Goal: Information Seeking & Learning: Learn about a topic

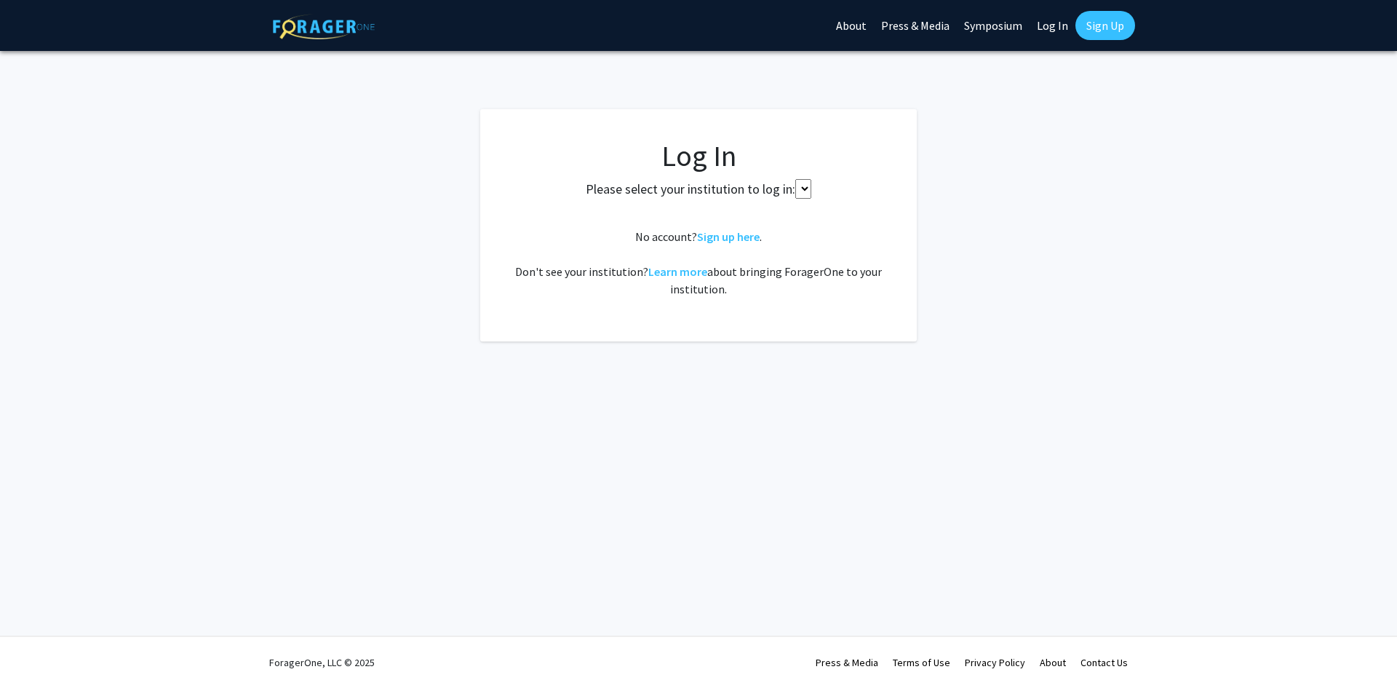
select select
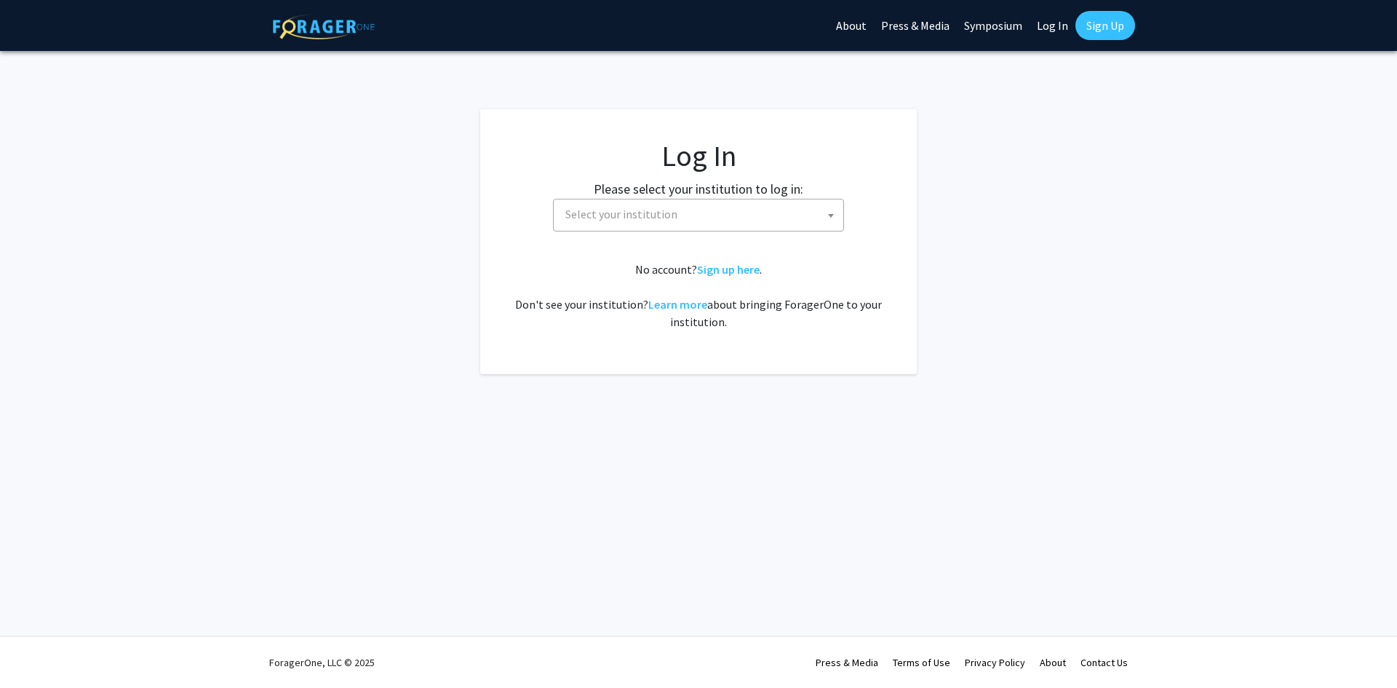
click at [596, 226] on span "Select your institution" at bounding box center [702, 214] width 284 height 30
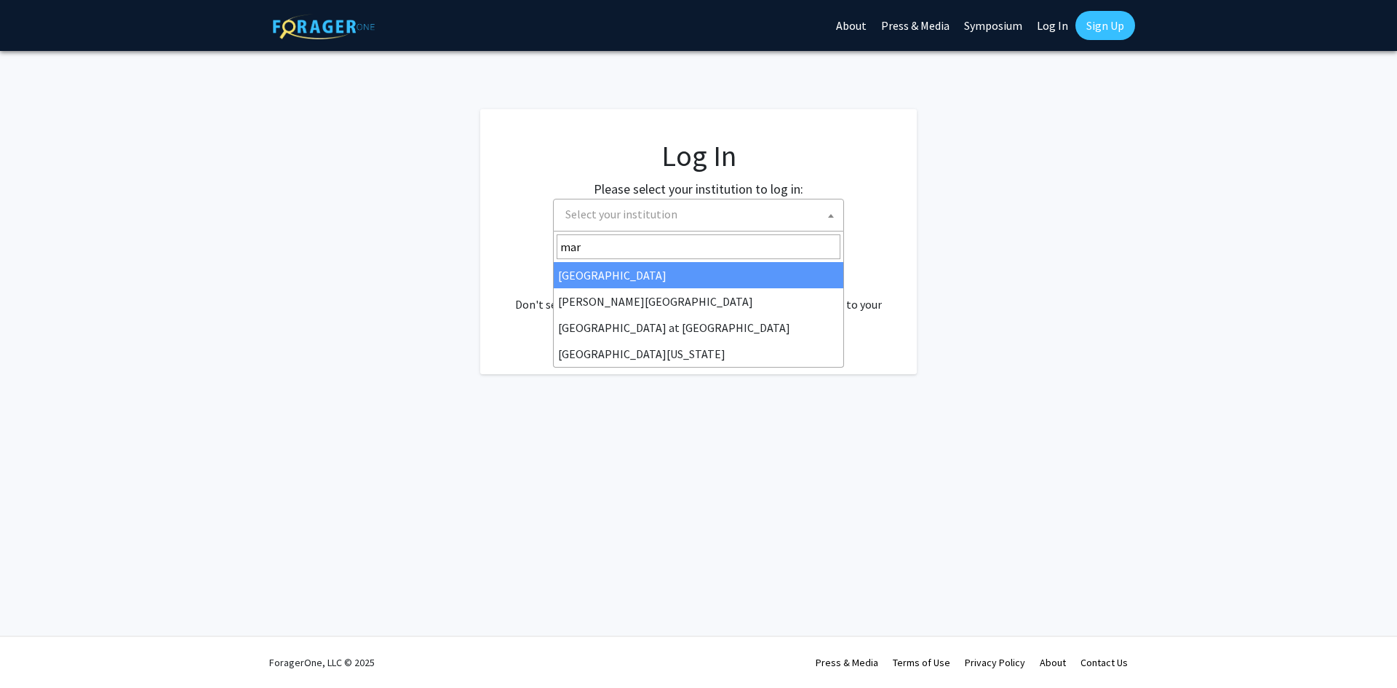
type input "[PERSON_NAME]"
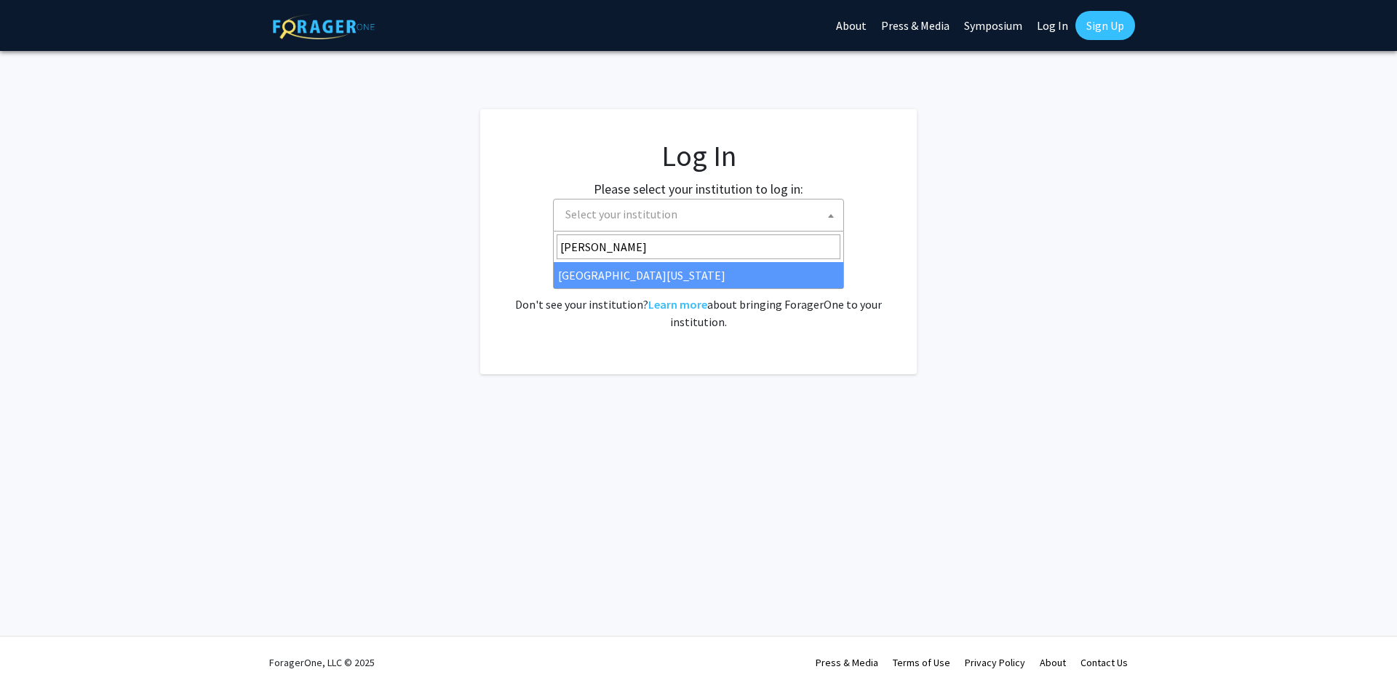
select select "31"
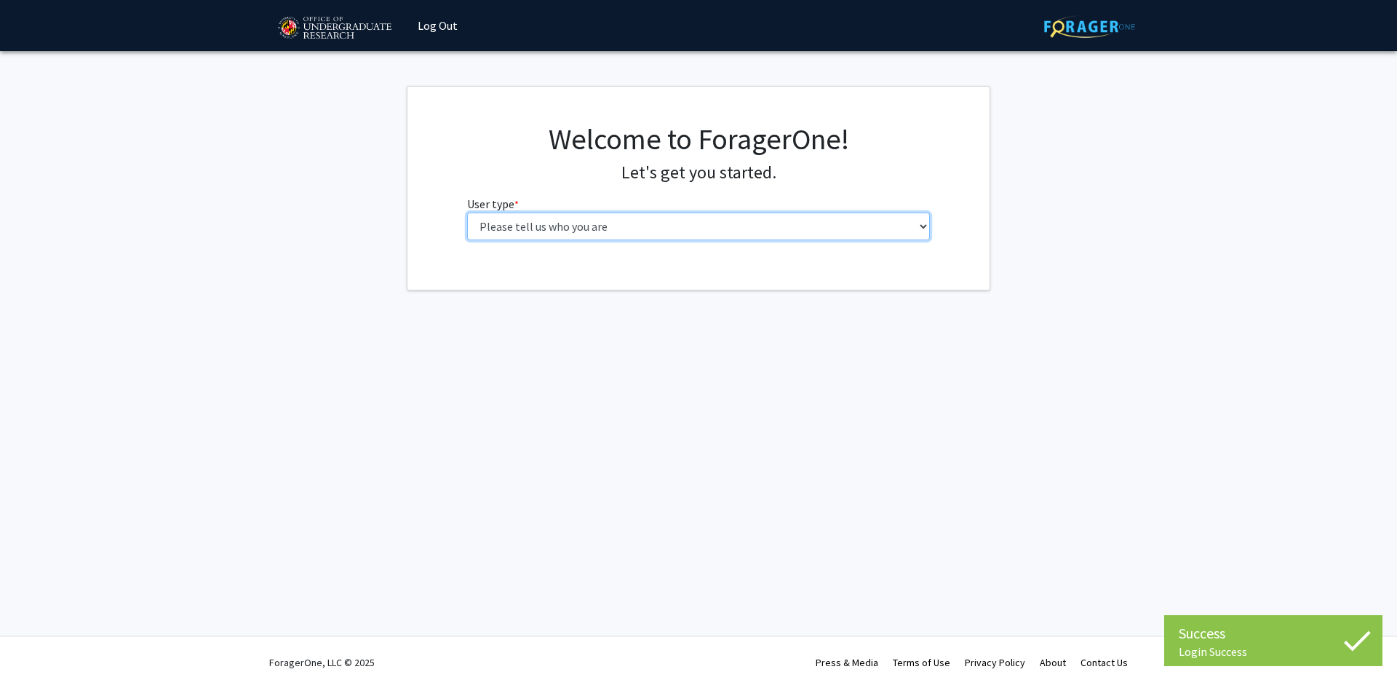
click at [517, 218] on select "Please tell us who you are Undergraduate Student Master's Student Doctoral Cand…" at bounding box center [699, 227] width 464 height 28
select select "6: adminAssistant"
click at [467, 213] on select "Please tell us who you are Undergraduate Student Master's Student Doctoral Cand…" at bounding box center [699, 227] width 464 height 28
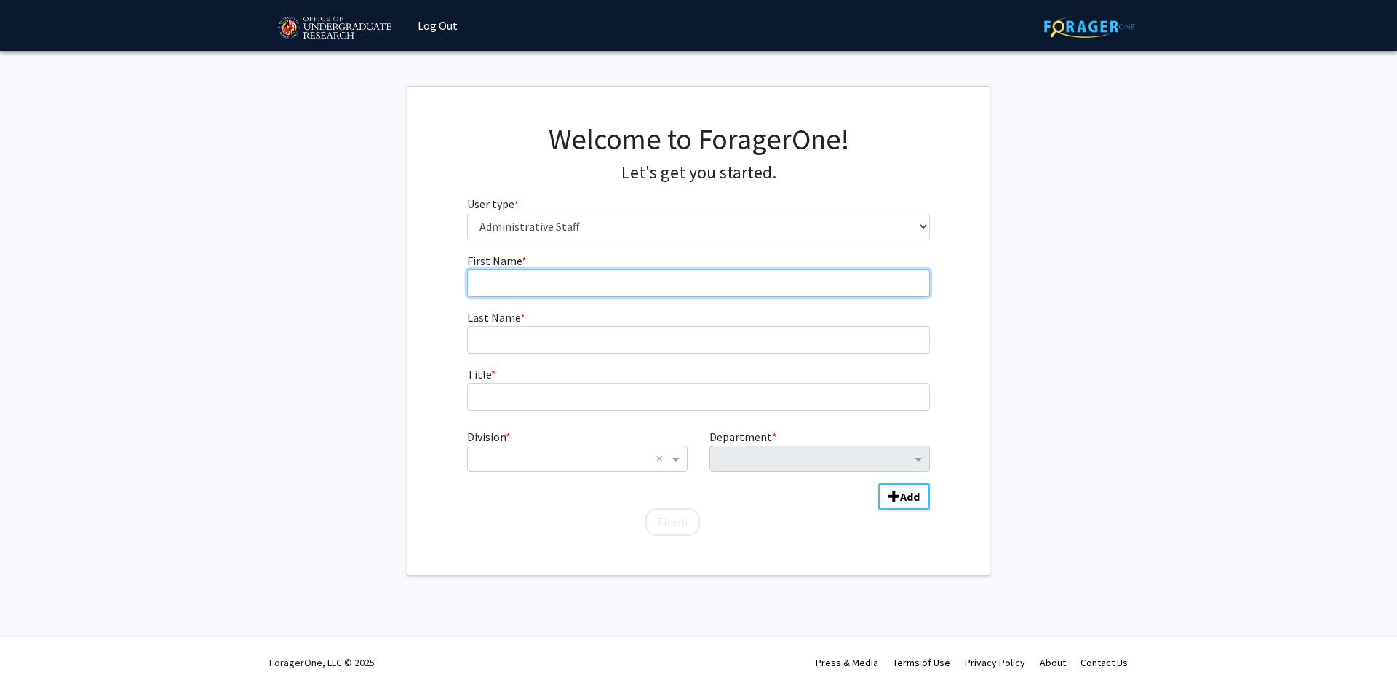
click at [565, 277] on input "First Name * required" at bounding box center [699, 283] width 464 height 28
type input "Hadiya"
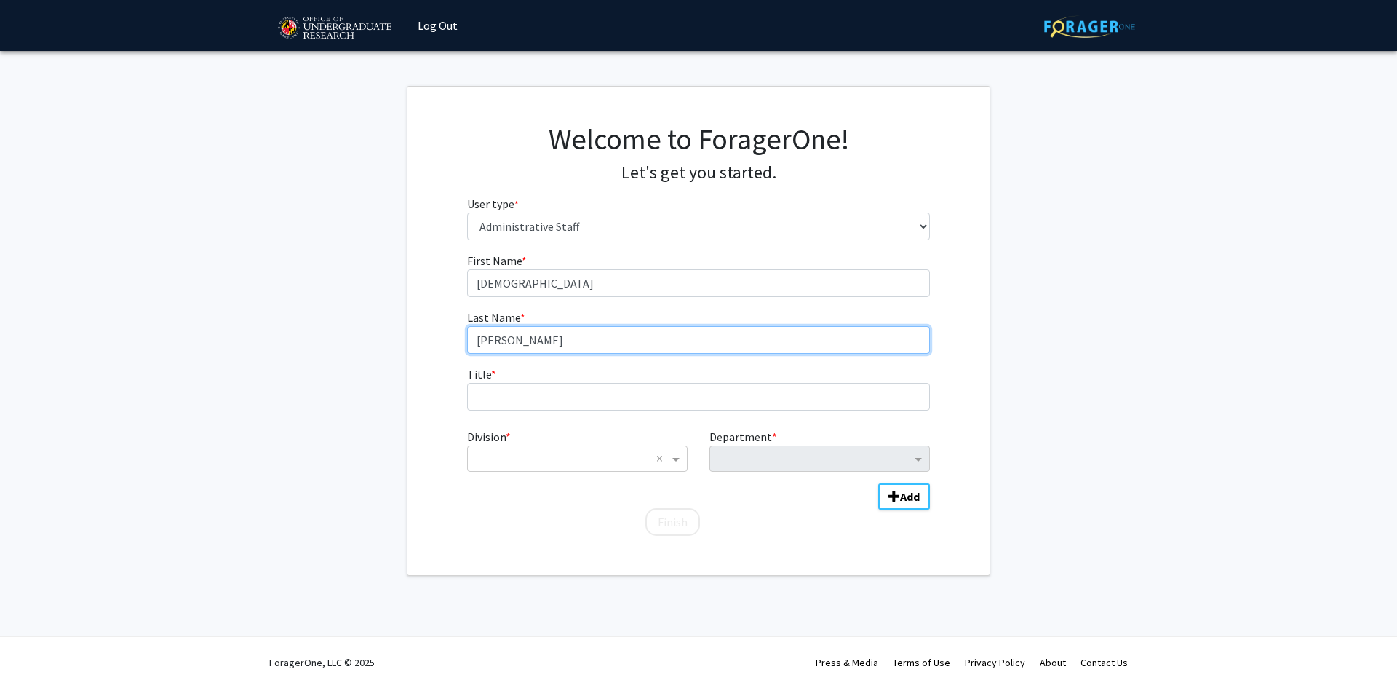
type input "Alexander Wright"
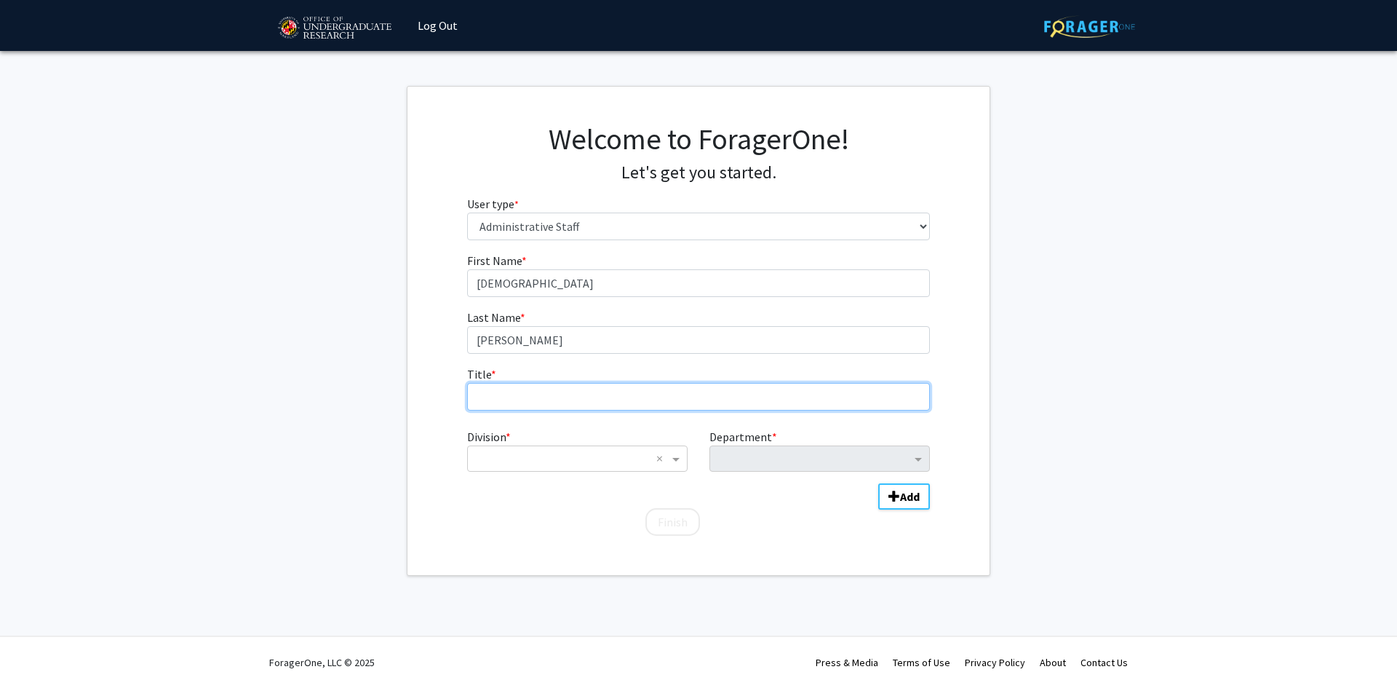
type input "A"
type input "Senior Academic Advisor"
click at [493, 475] on div "Division * × × Department * Add" at bounding box center [699, 461] width 464 height 79
click at [496, 462] on input "Division" at bounding box center [562, 458] width 175 height 17
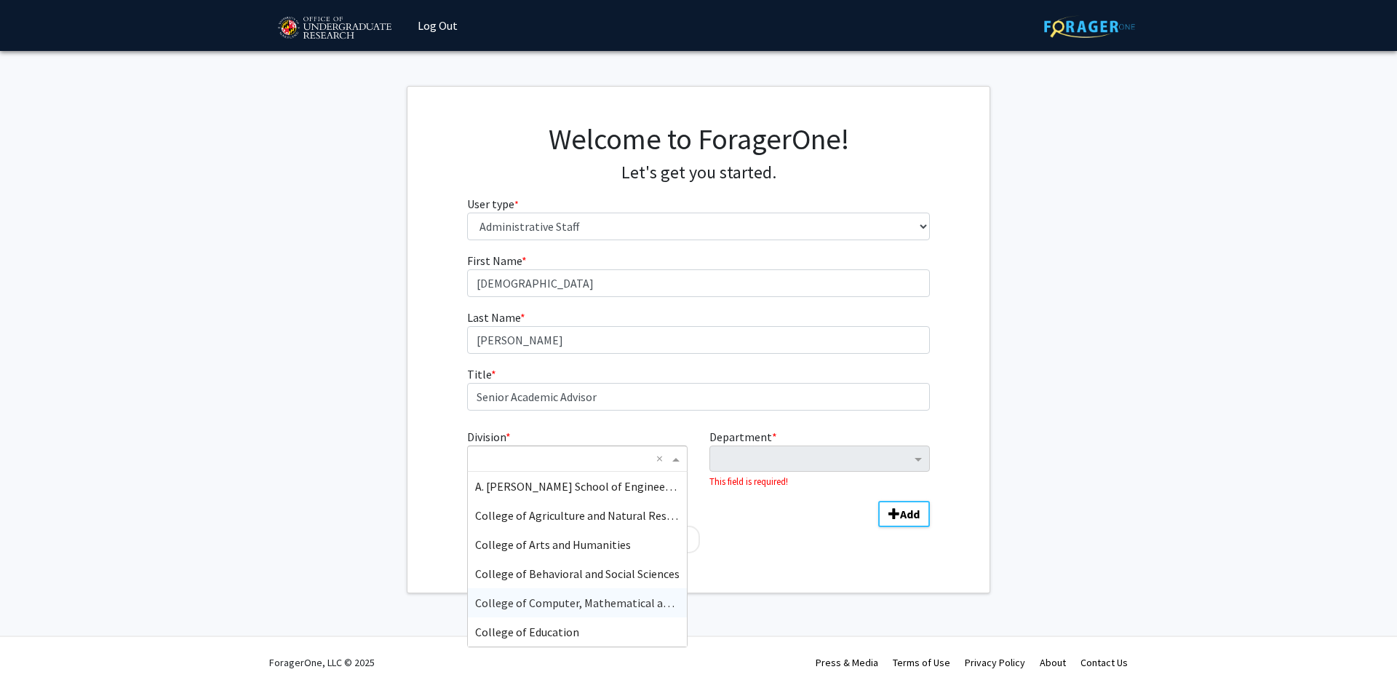
click at [598, 595] on span "College of Computer, Mathematical and Natural Sciences" at bounding box center [617, 602] width 285 height 15
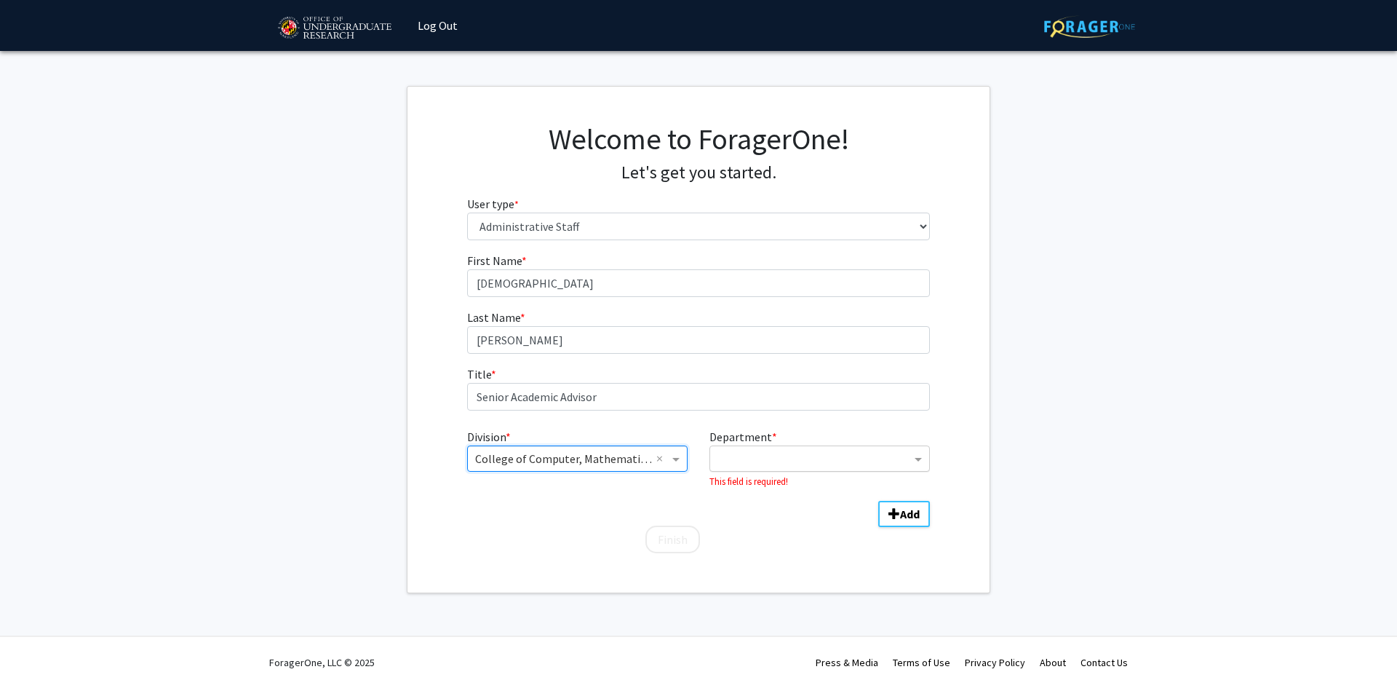
click at [774, 453] on input "Department" at bounding box center [815, 459] width 194 height 17
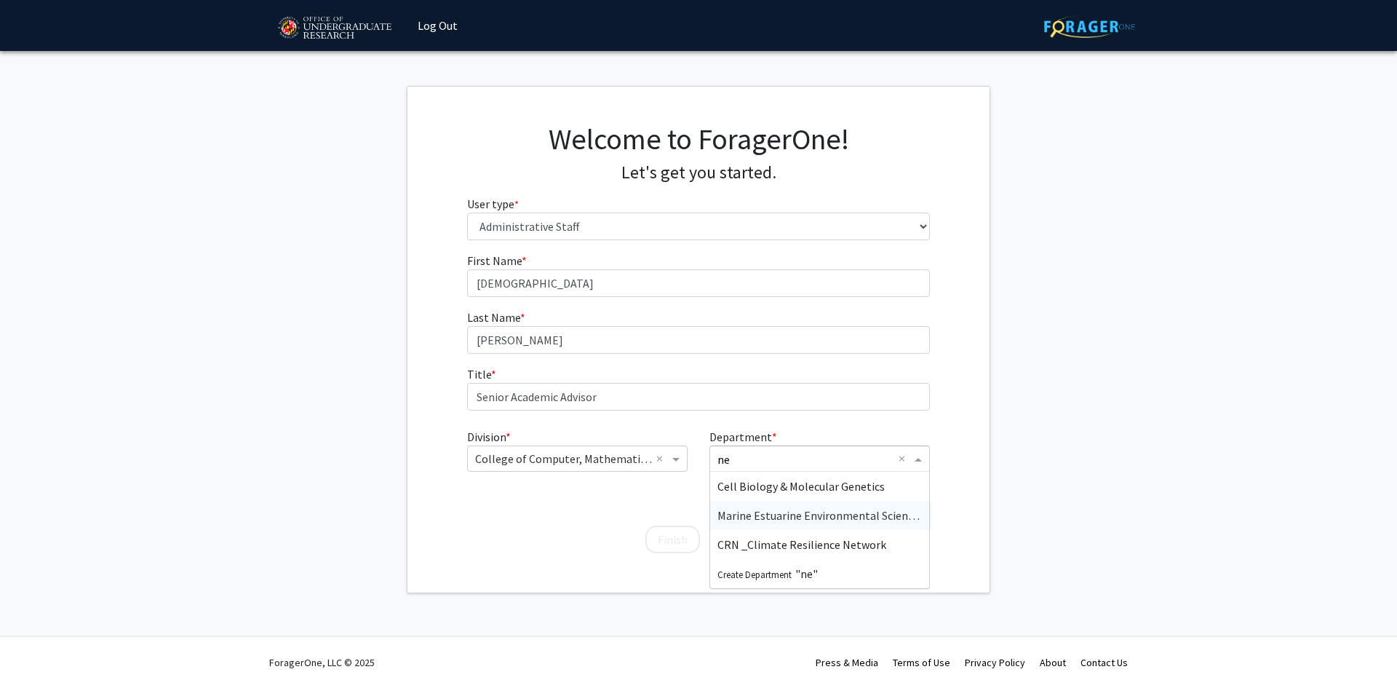
type input "n"
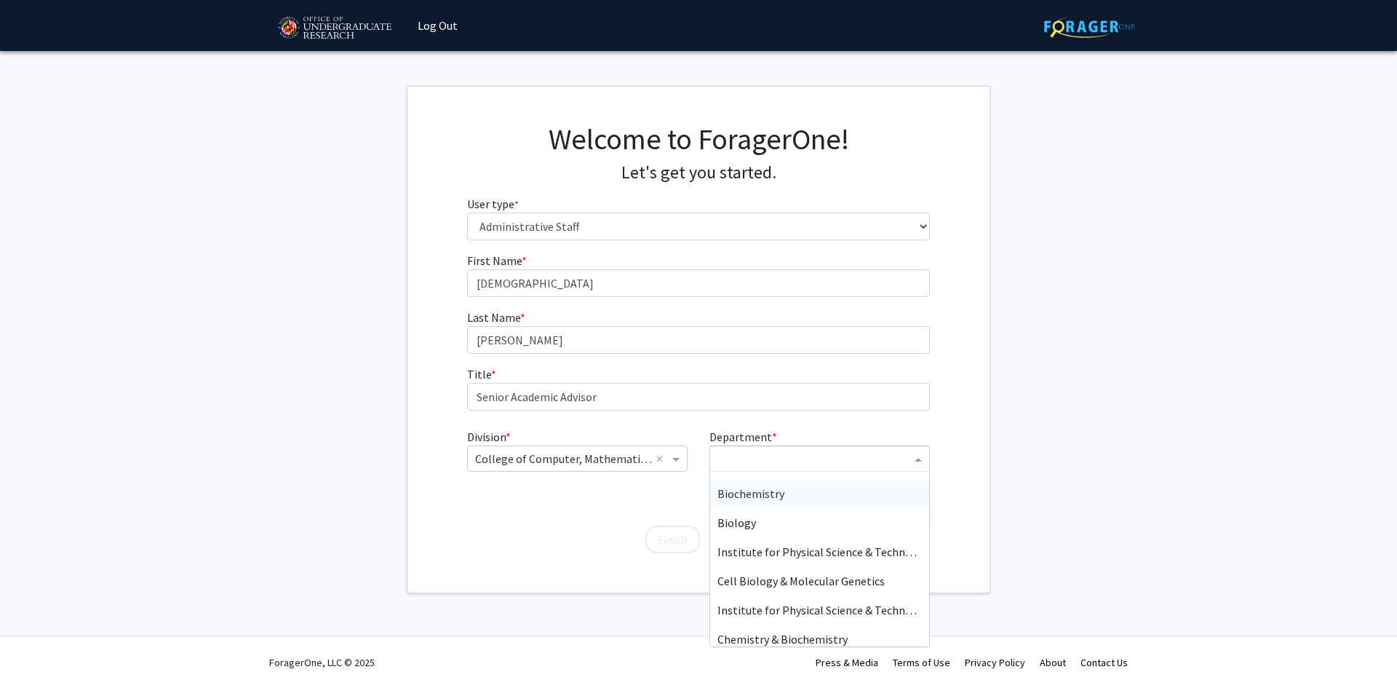
scroll to position [73, 0]
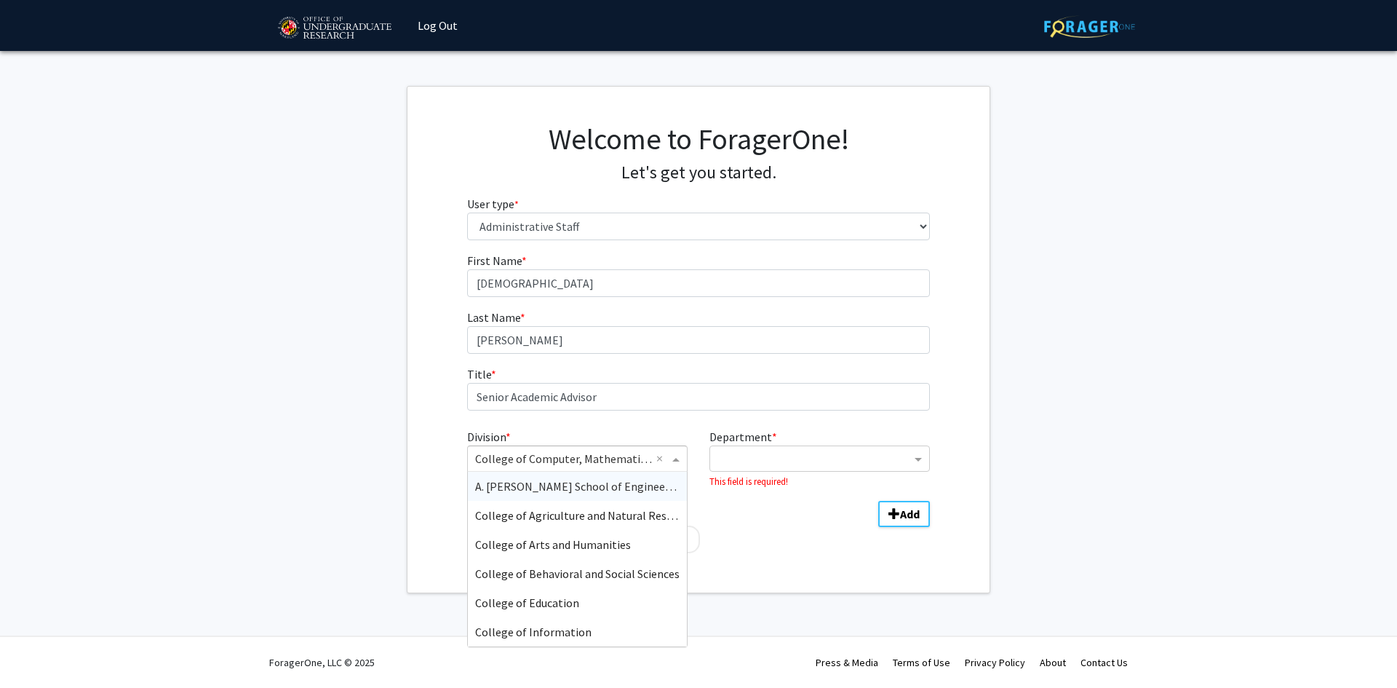
click at [651, 459] on div "Division" at bounding box center [577, 458] width 219 height 17
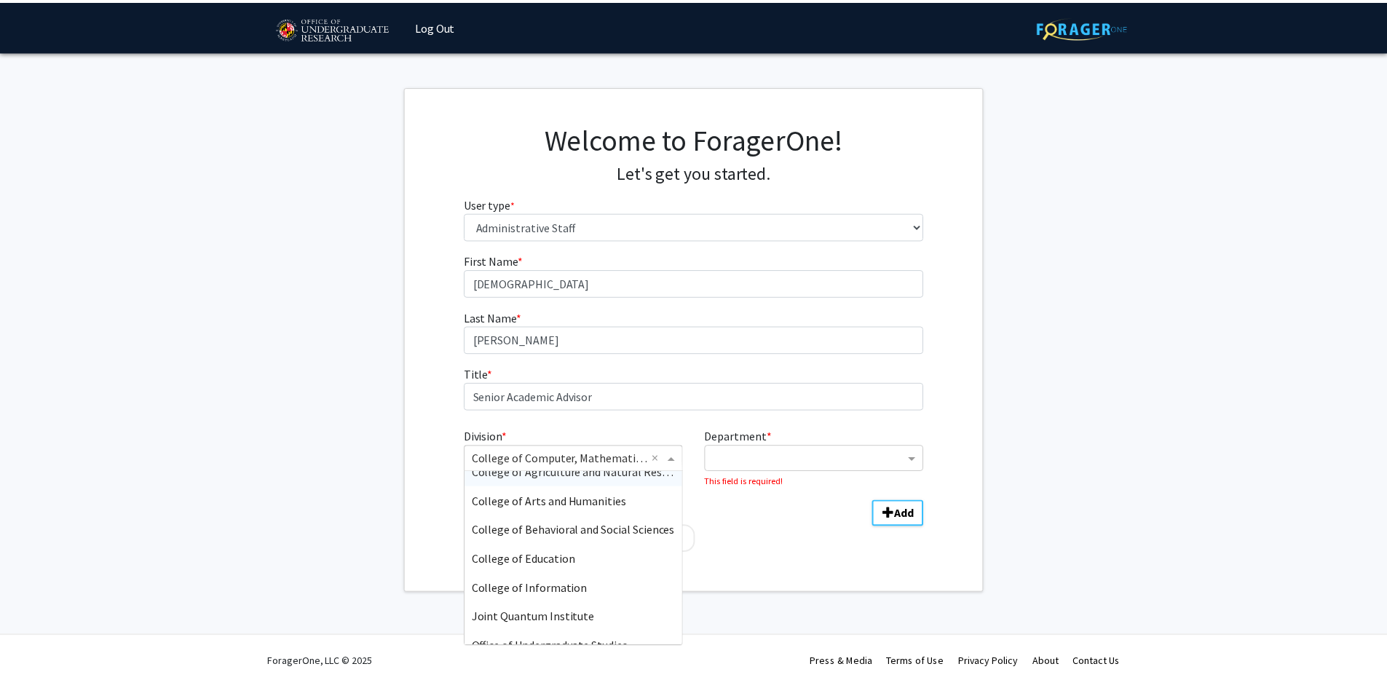
scroll to position [52, 0]
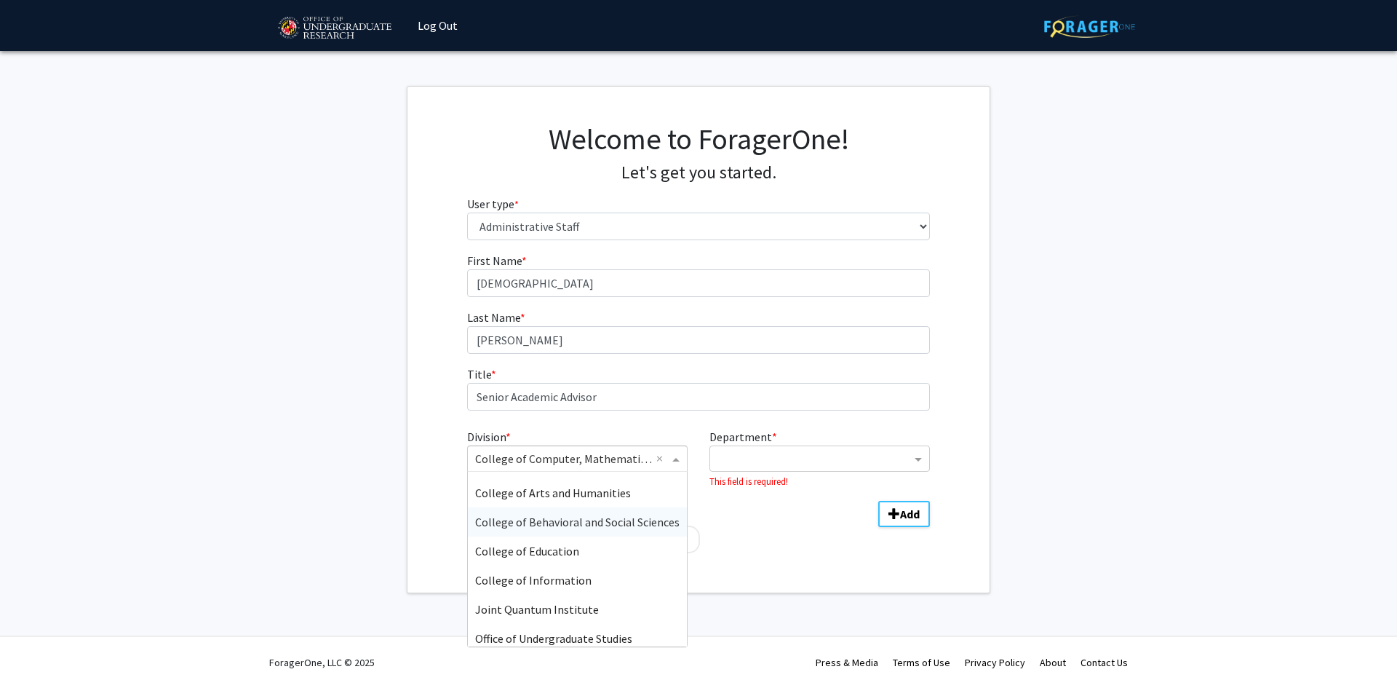
click at [619, 523] on span "College of Behavioral and Social Sciences" at bounding box center [577, 522] width 205 height 15
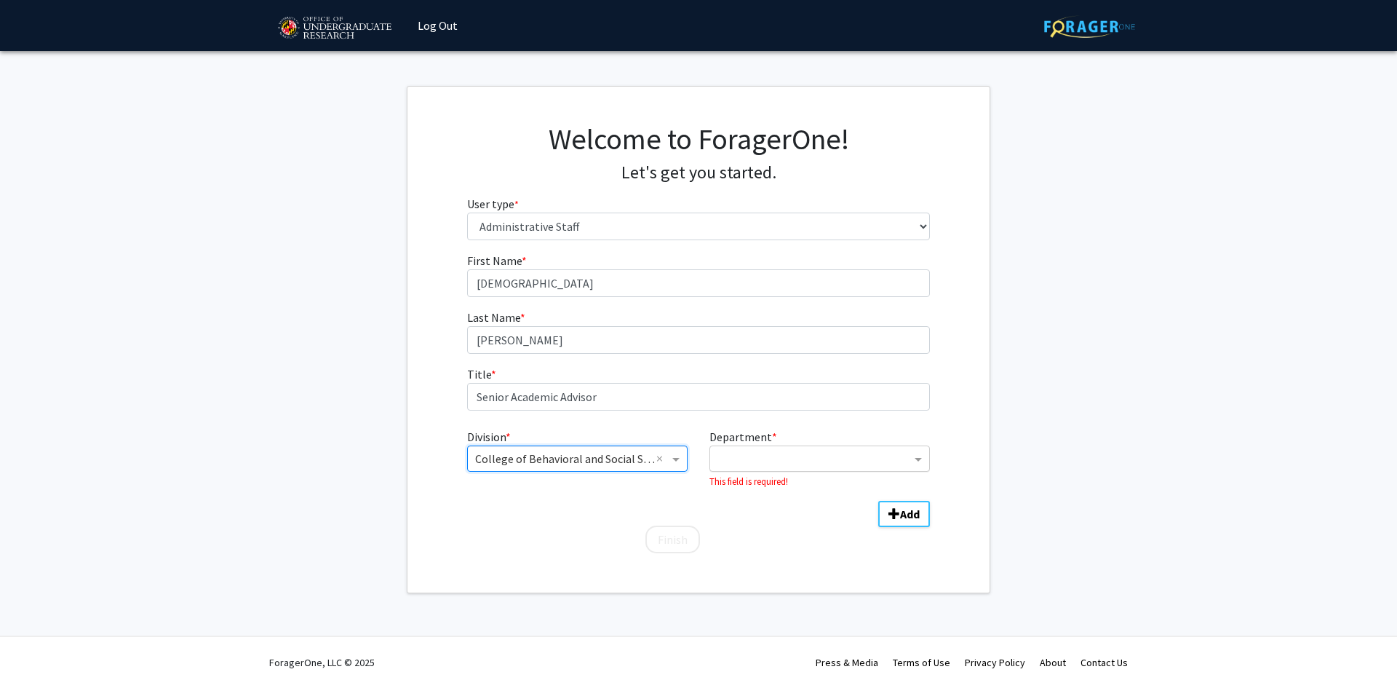
click at [729, 464] on input "Department" at bounding box center [815, 459] width 194 height 17
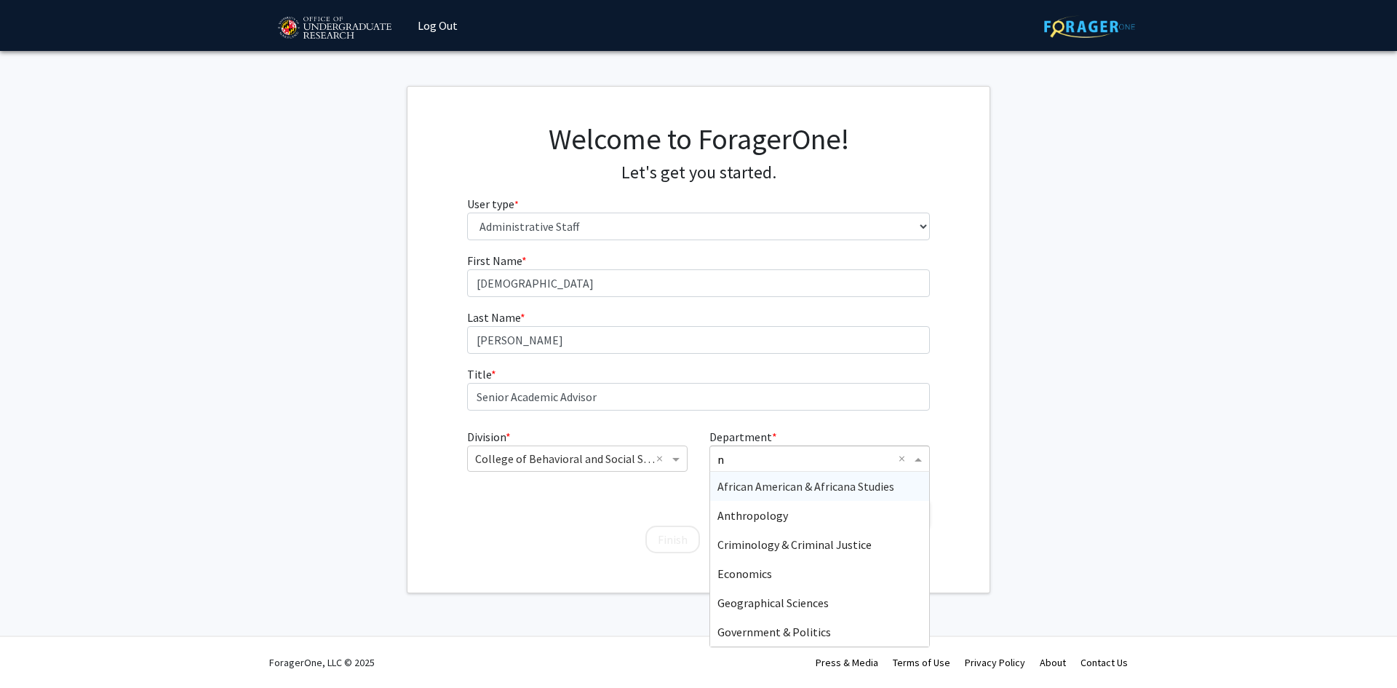
type input "ne"
click at [825, 486] on span "Program in Neuroscience & Cognitive Science" at bounding box center [830, 486] width 225 height 15
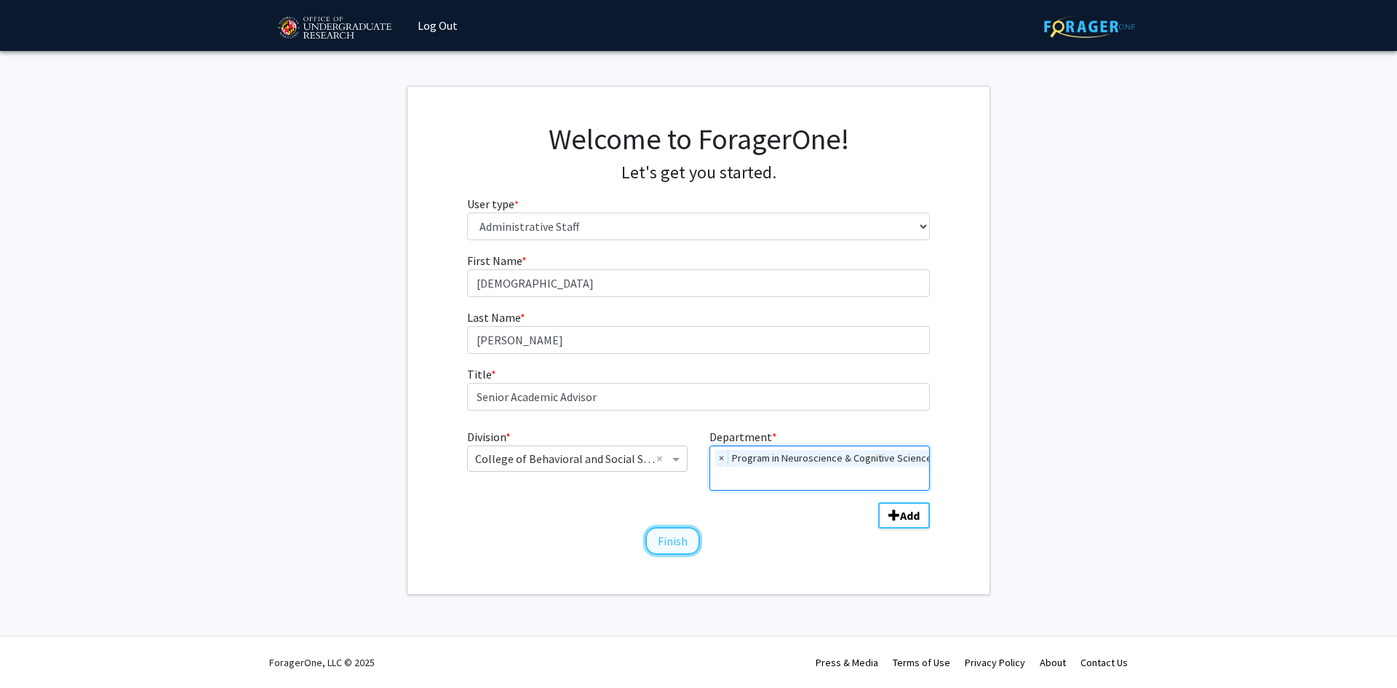
click at [654, 541] on button "Finish" at bounding box center [673, 541] width 55 height 28
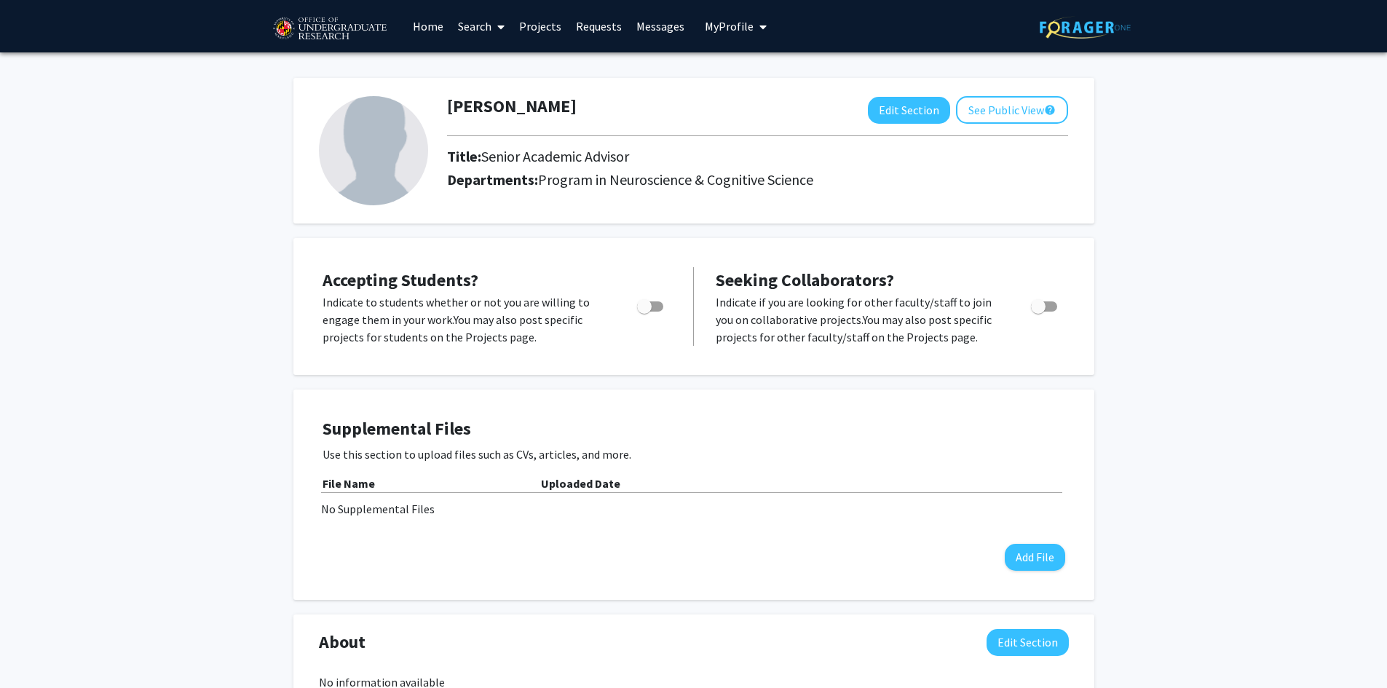
click at [476, 28] on link "Search" at bounding box center [481, 26] width 61 height 51
click at [531, 31] on link "Projects" at bounding box center [540, 26] width 57 height 51
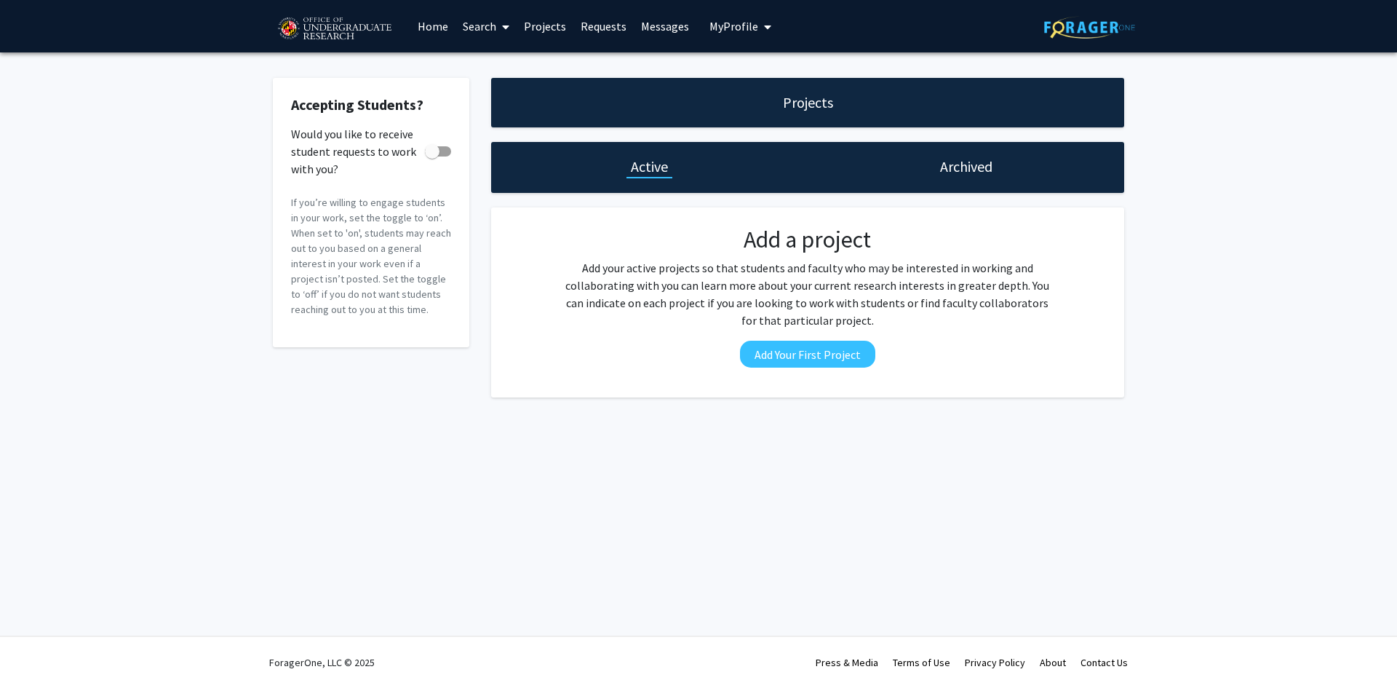
click at [431, 24] on link "Home" at bounding box center [433, 26] width 45 height 51
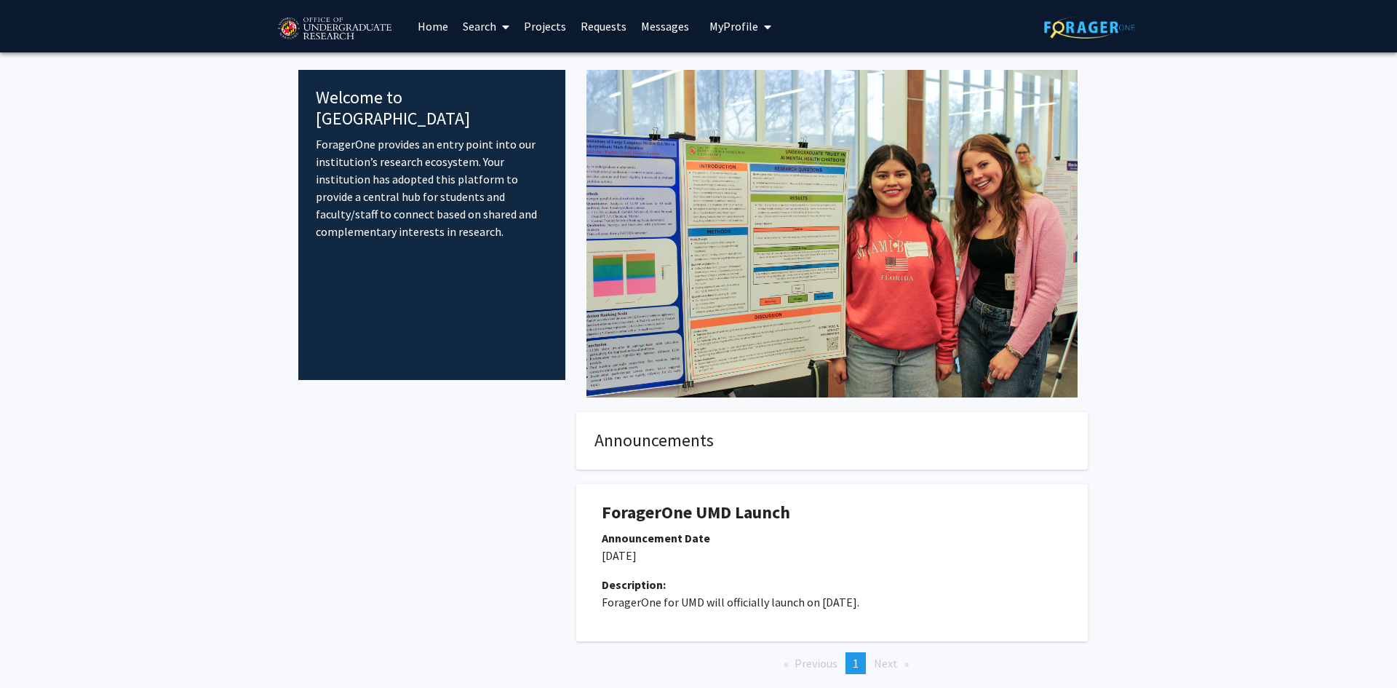
click at [457, 26] on link "Search" at bounding box center [486, 26] width 61 height 51
click at [502, 68] on span "Faculty/Staff" at bounding box center [509, 66] width 107 height 29
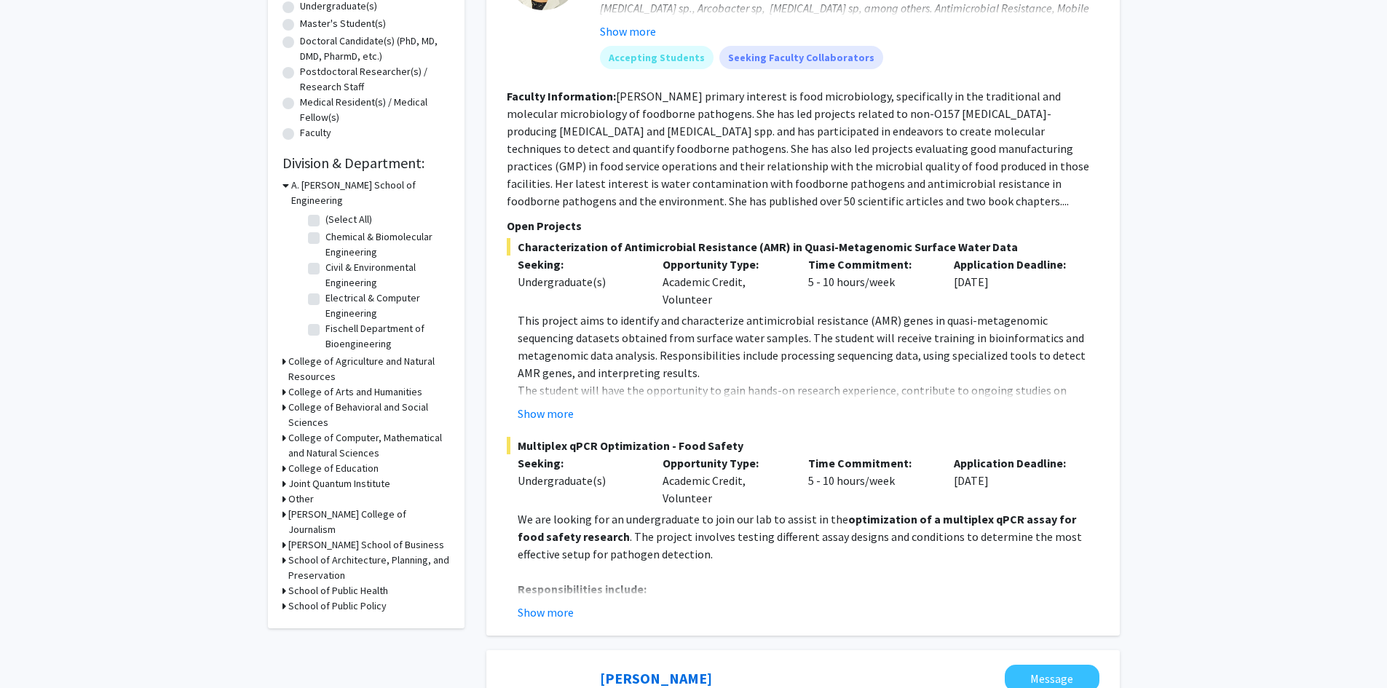
scroll to position [364, 0]
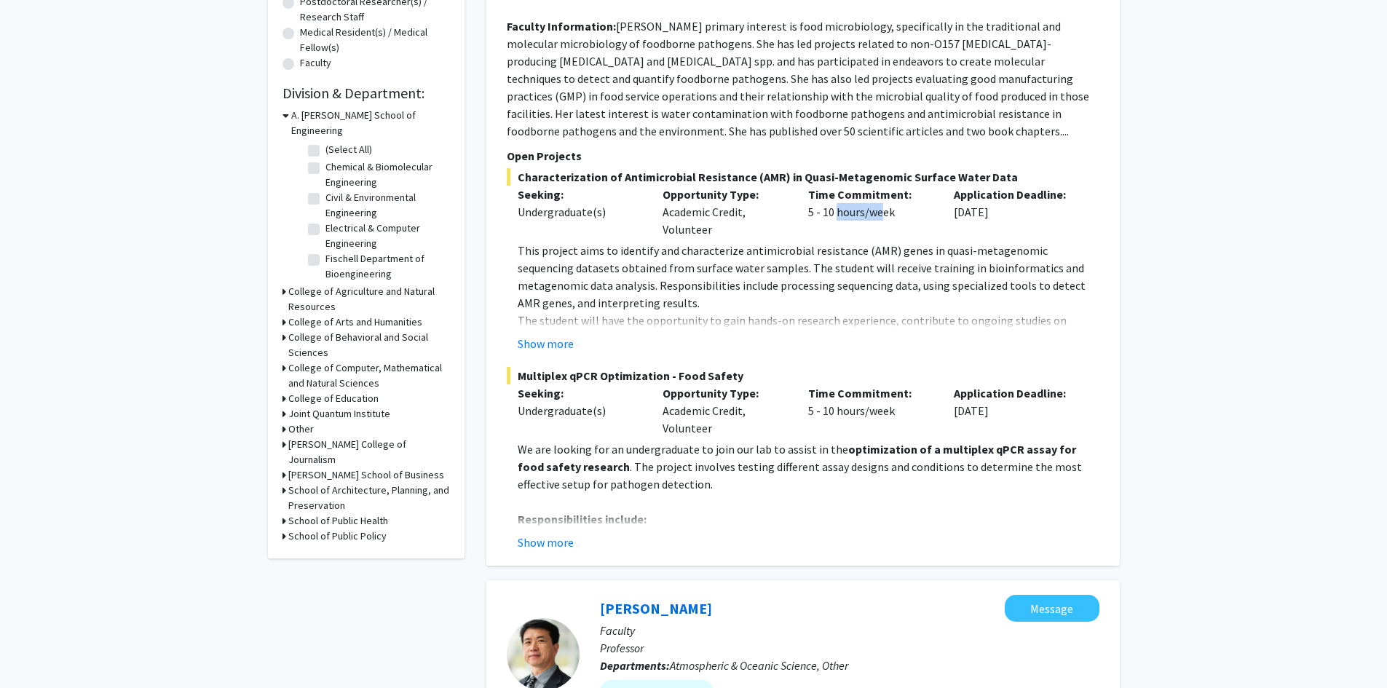
drag, startPoint x: 832, startPoint y: 210, endPoint x: 876, endPoint y: 215, distance: 44.6
click at [876, 215] on div "Time Commitment: 5 - 10 hours/week" at bounding box center [870, 212] width 146 height 52
drag, startPoint x: 972, startPoint y: 213, endPoint x: 1013, endPoint y: 211, distance: 41.5
click at [1013, 211] on div "Application Deadline: Oct 24, 2025" at bounding box center [1016, 212] width 146 height 52
click at [961, 244] on p "This project aims to identify and characterize antimicrobial resistance (AMR) g…" at bounding box center [808, 277] width 582 height 70
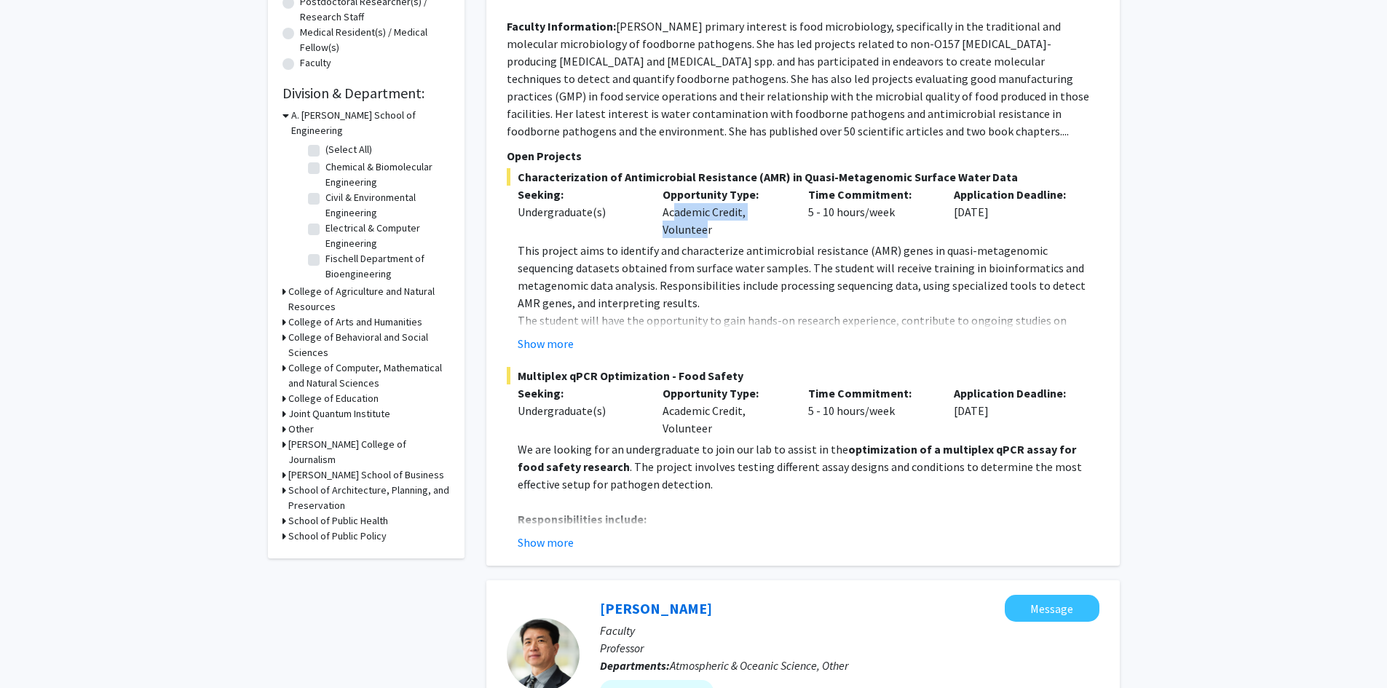
drag, startPoint x: 676, startPoint y: 215, endPoint x: 701, endPoint y: 235, distance: 31.6
click at [701, 235] on div "Opportunity Type: Academic Credit, Volunteer" at bounding box center [724, 212] width 146 height 52
click at [543, 346] on button "Show more" at bounding box center [545, 343] width 56 height 17
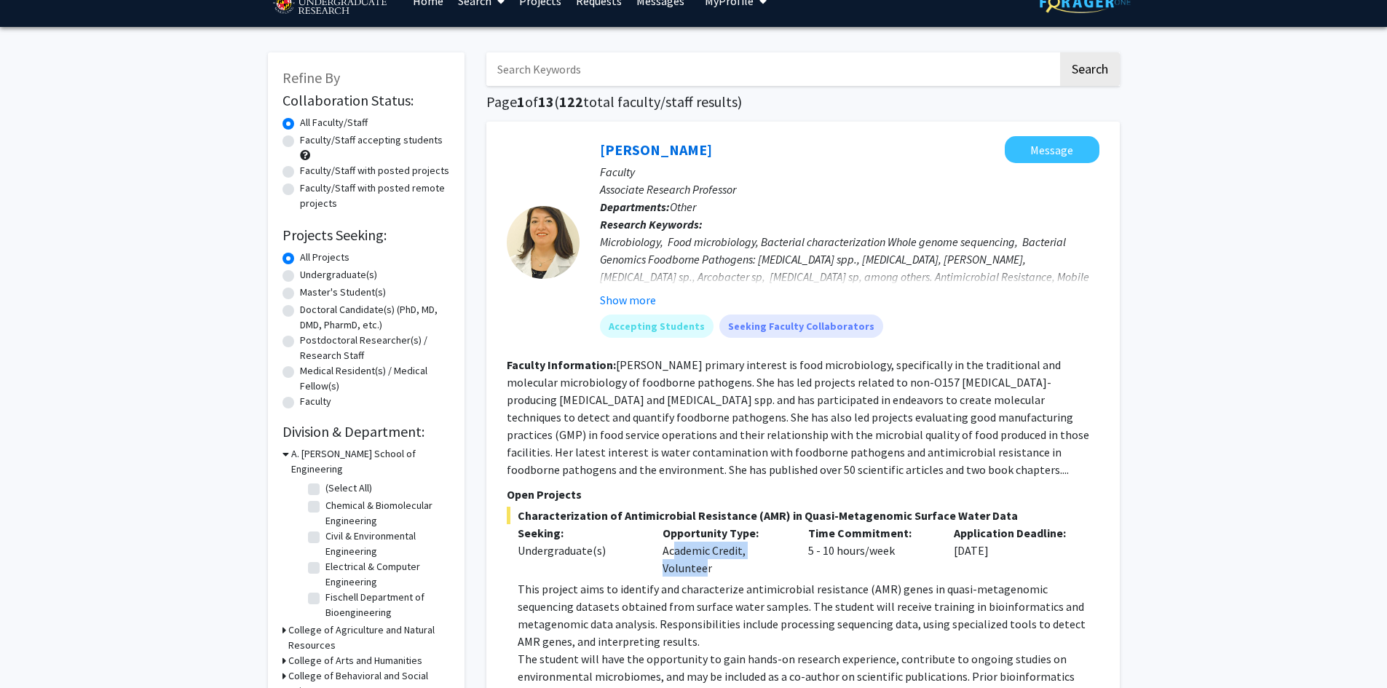
scroll to position [0, 0]
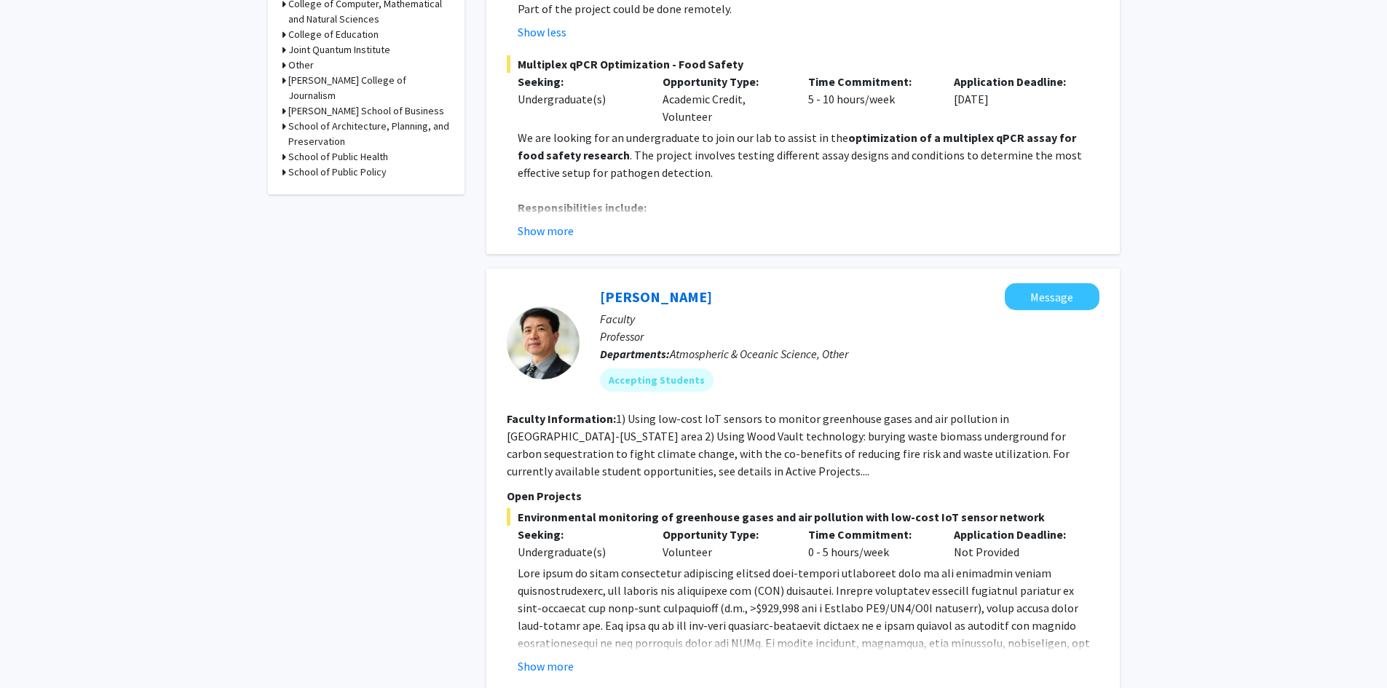
click at [632, 287] on div "Ning Zeng Message" at bounding box center [849, 296] width 499 height 27
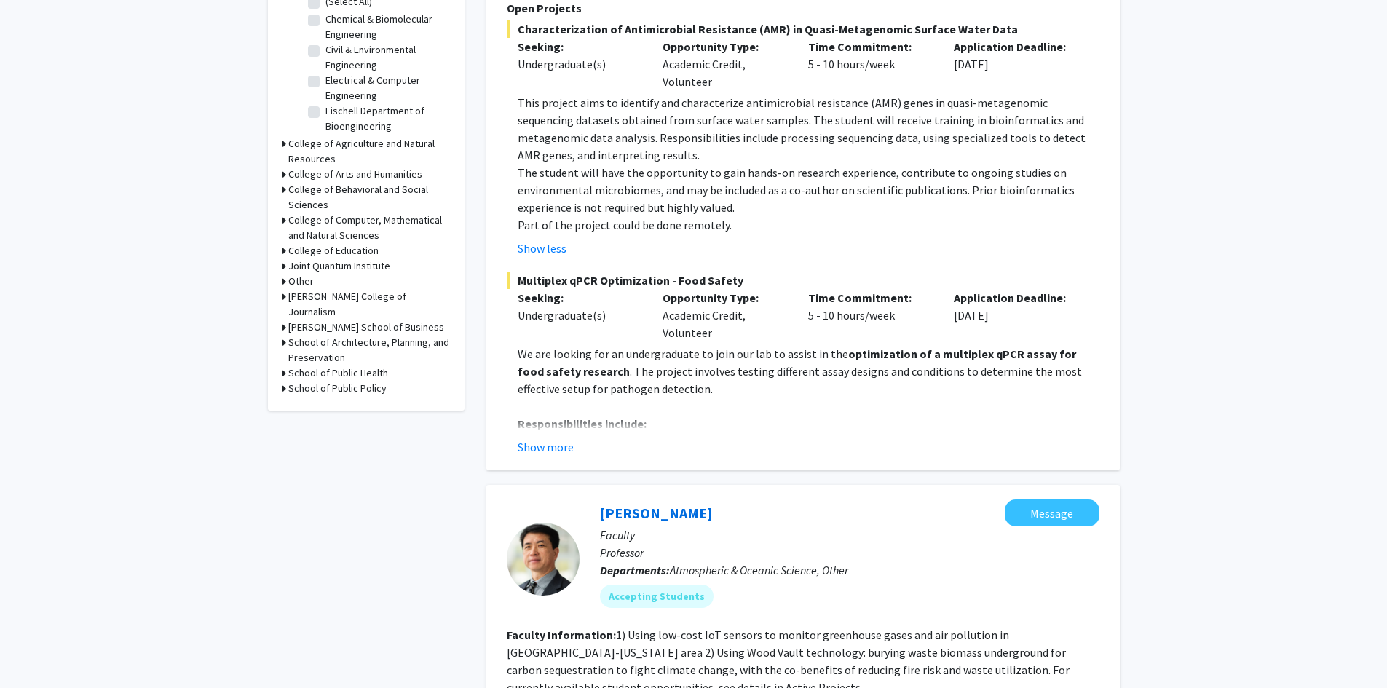
scroll to position [509, 0]
click at [556, 448] on button "Show more" at bounding box center [545, 448] width 56 height 17
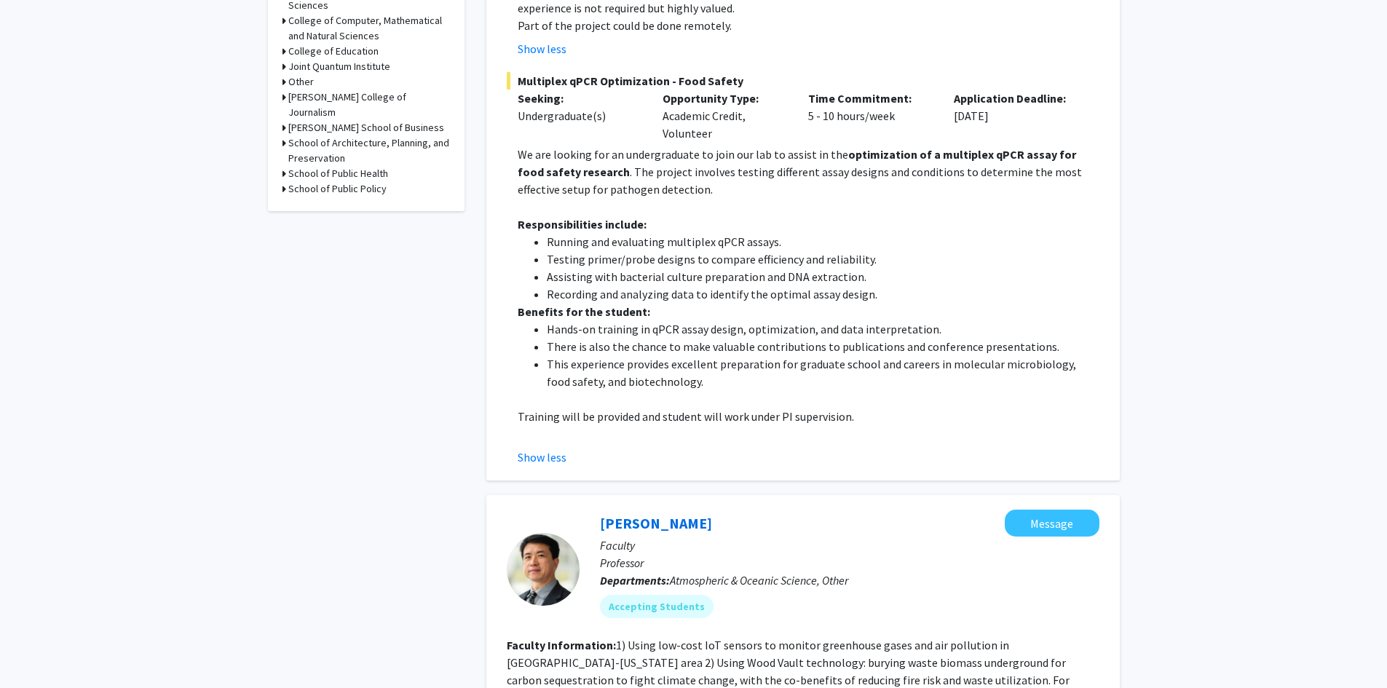
scroll to position [728, 0]
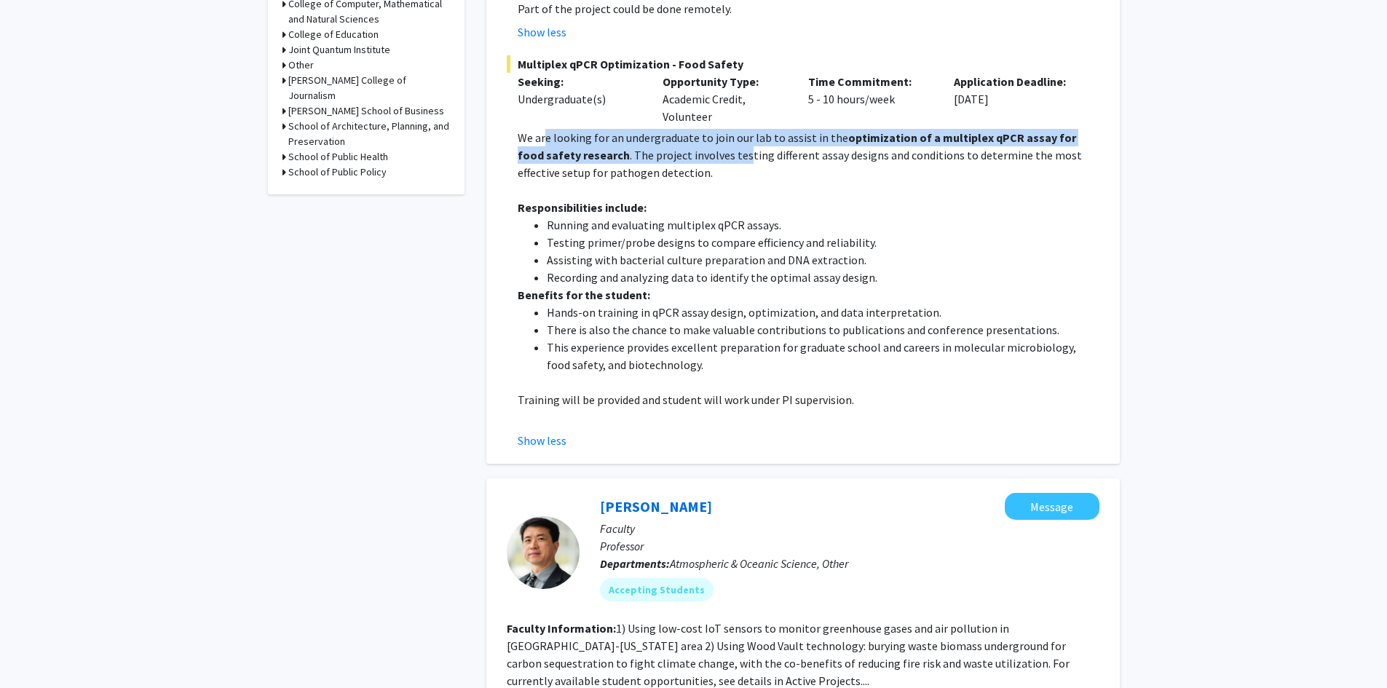
drag, startPoint x: 542, startPoint y: 140, endPoint x: 716, endPoint y: 147, distance: 174.1
click at [716, 147] on p "We are looking for an undergraduate to join our lab to assist in the optimizati…" at bounding box center [808, 155] width 582 height 52
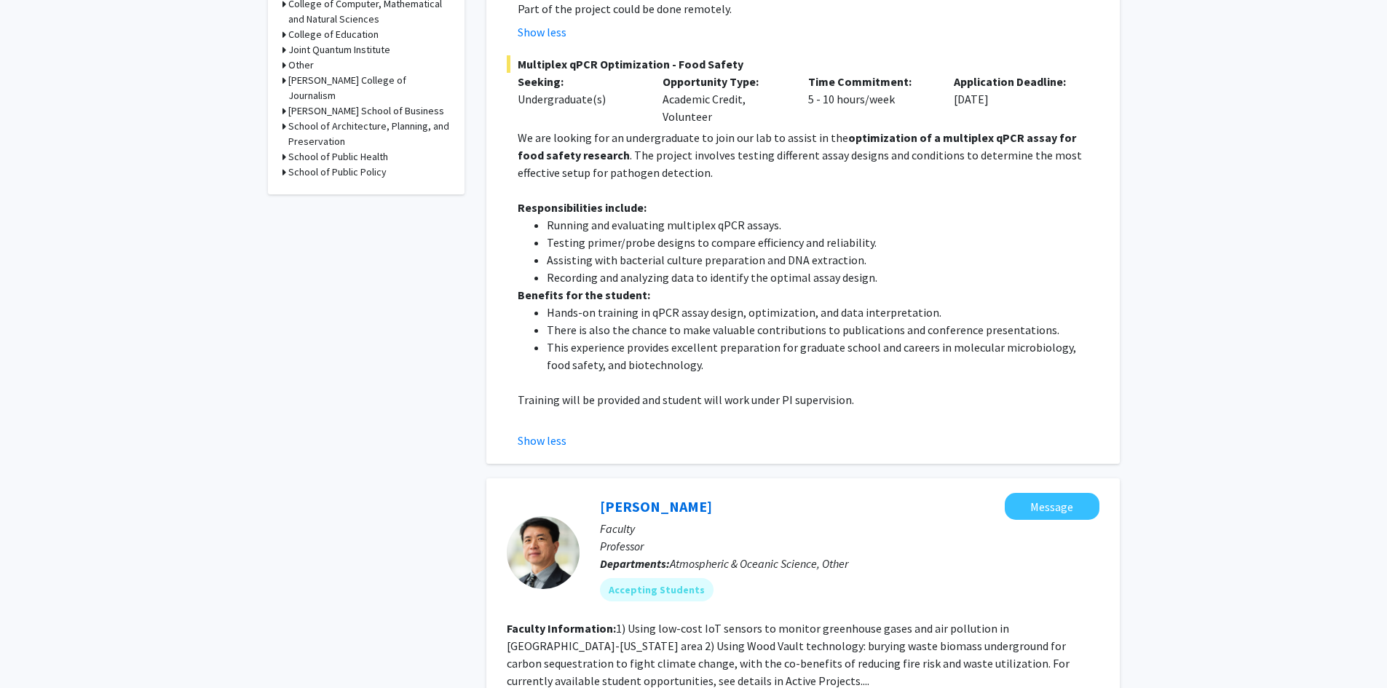
click at [781, 146] on p "We are looking for an undergraduate to join our lab to assist in the optimizati…" at bounding box center [808, 155] width 582 height 52
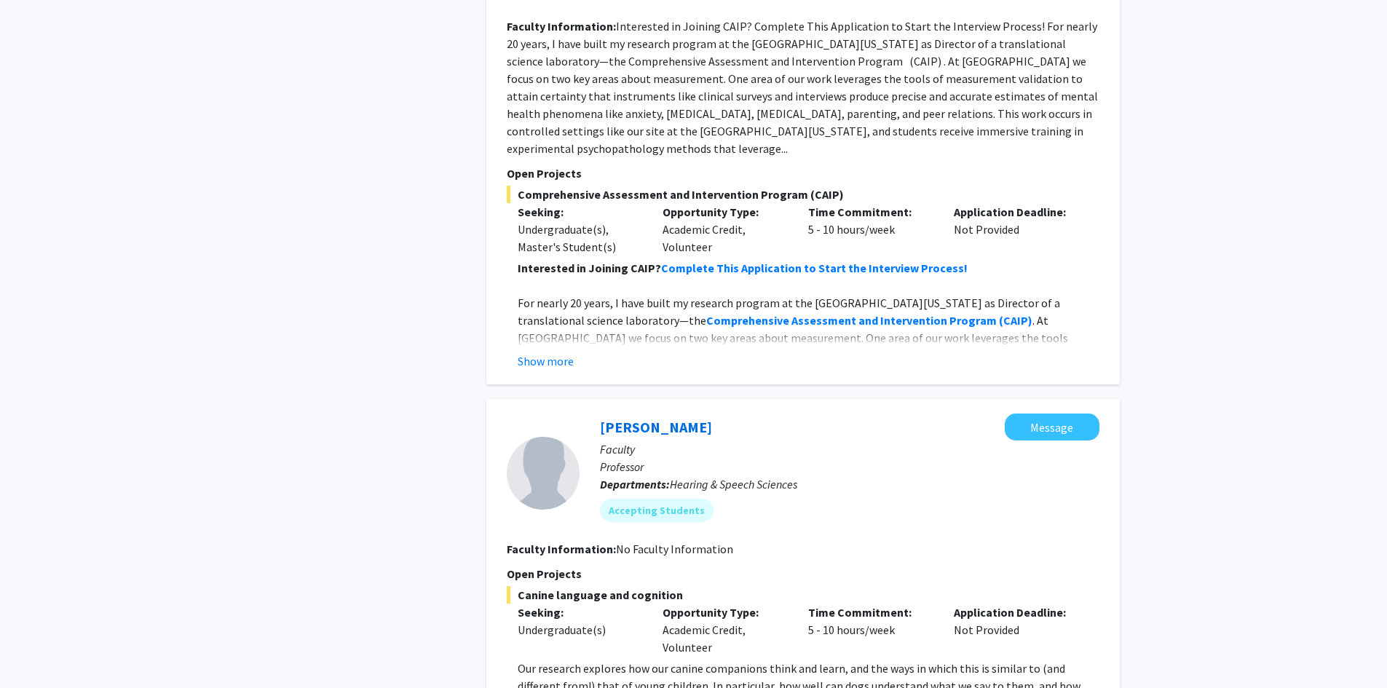
scroll to position [2038, 0]
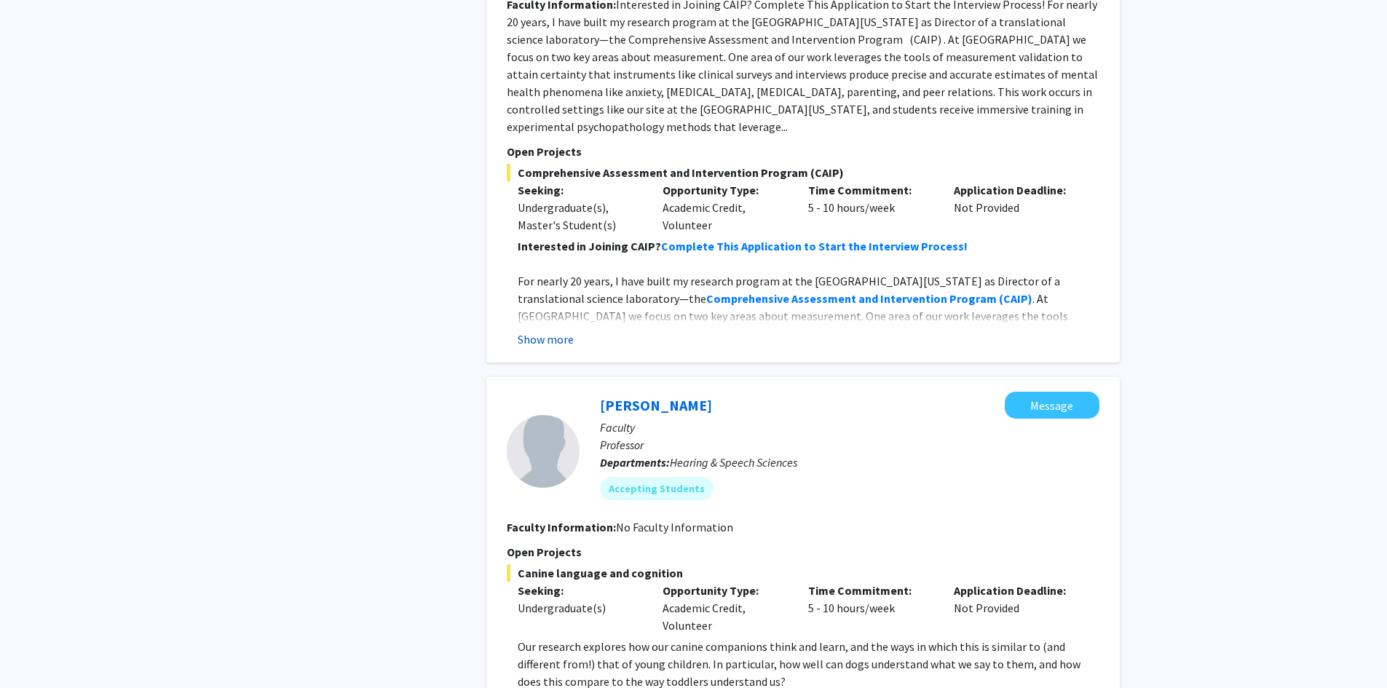
click at [542, 330] on button "Show more" at bounding box center [545, 338] width 56 height 17
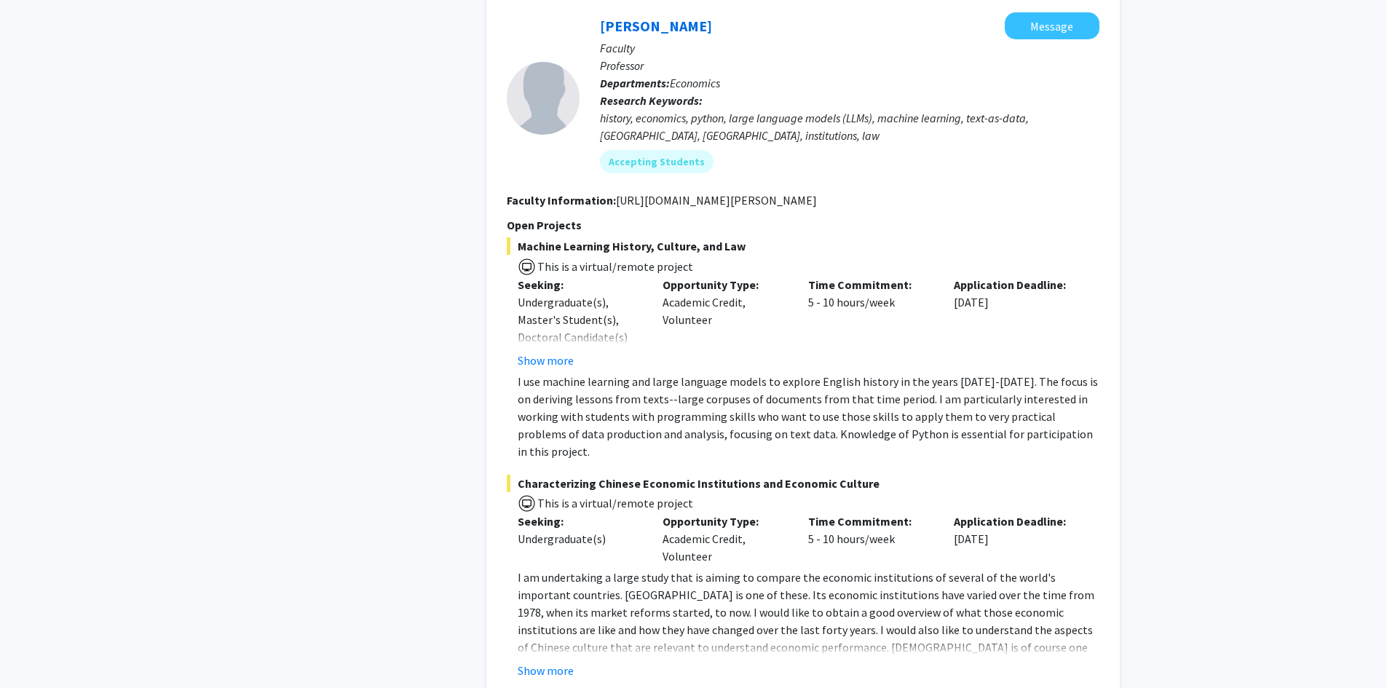
scroll to position [6696, 0]
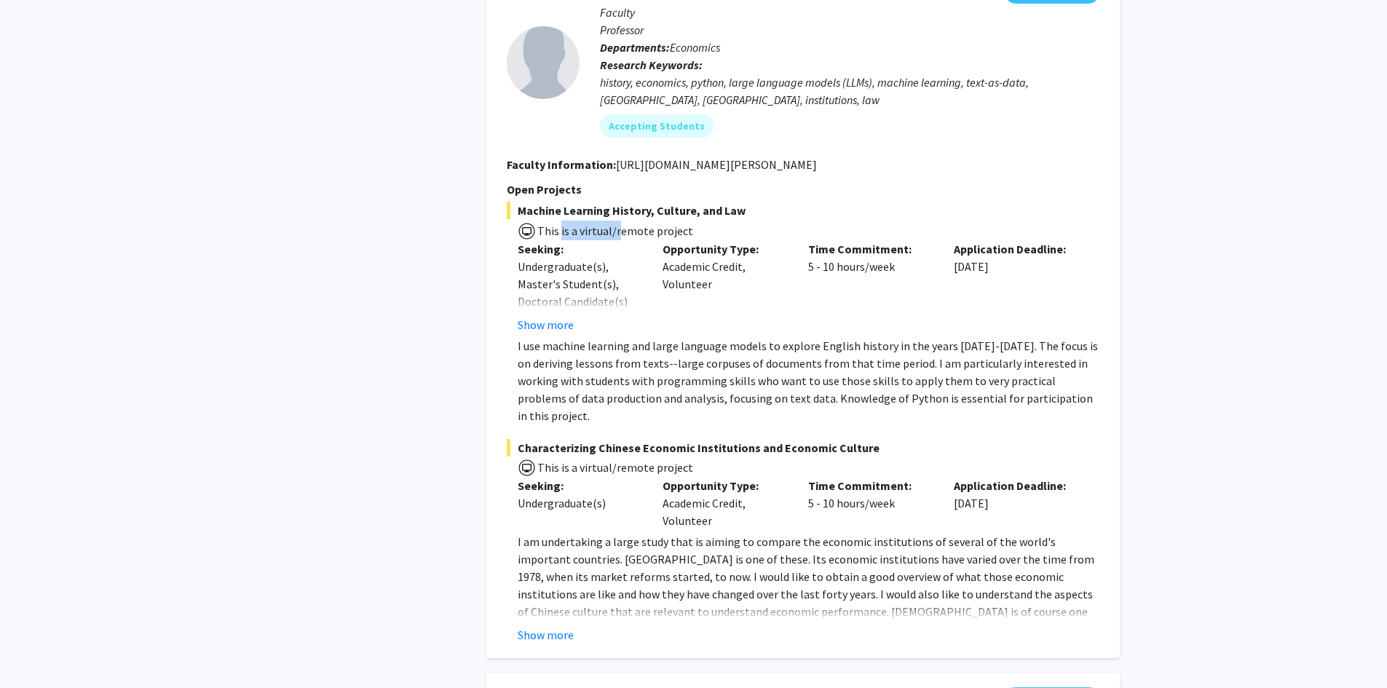
drag, startPoint x: 560, startPoint y: 161, endPoint x: 616, endPoint y: 161, distance: 56.0
click at [616, 223] on span "This is a virtual/remote project" at bounding box center [614, 230] width 157 height 15
click at [635, 477] on p "Seeking:" at bounding box center [579, 485] width 124 height 17
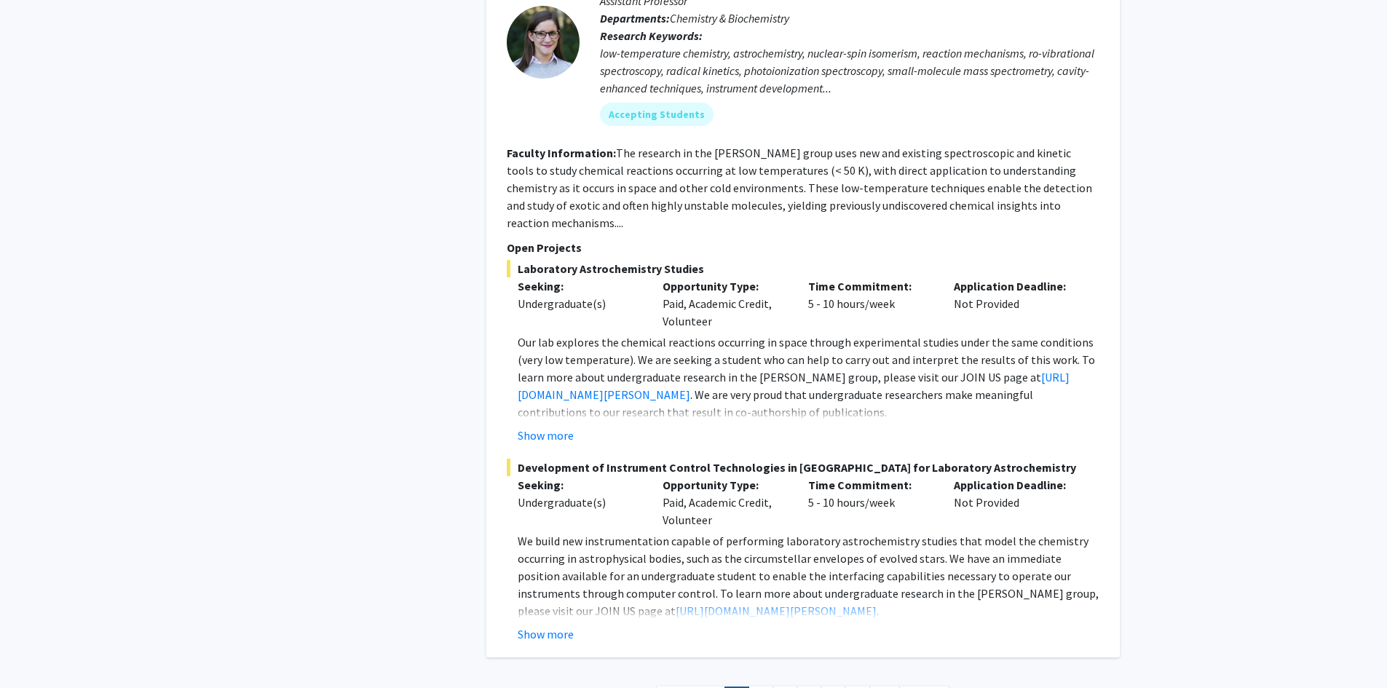
scroll to position [7461, 0]
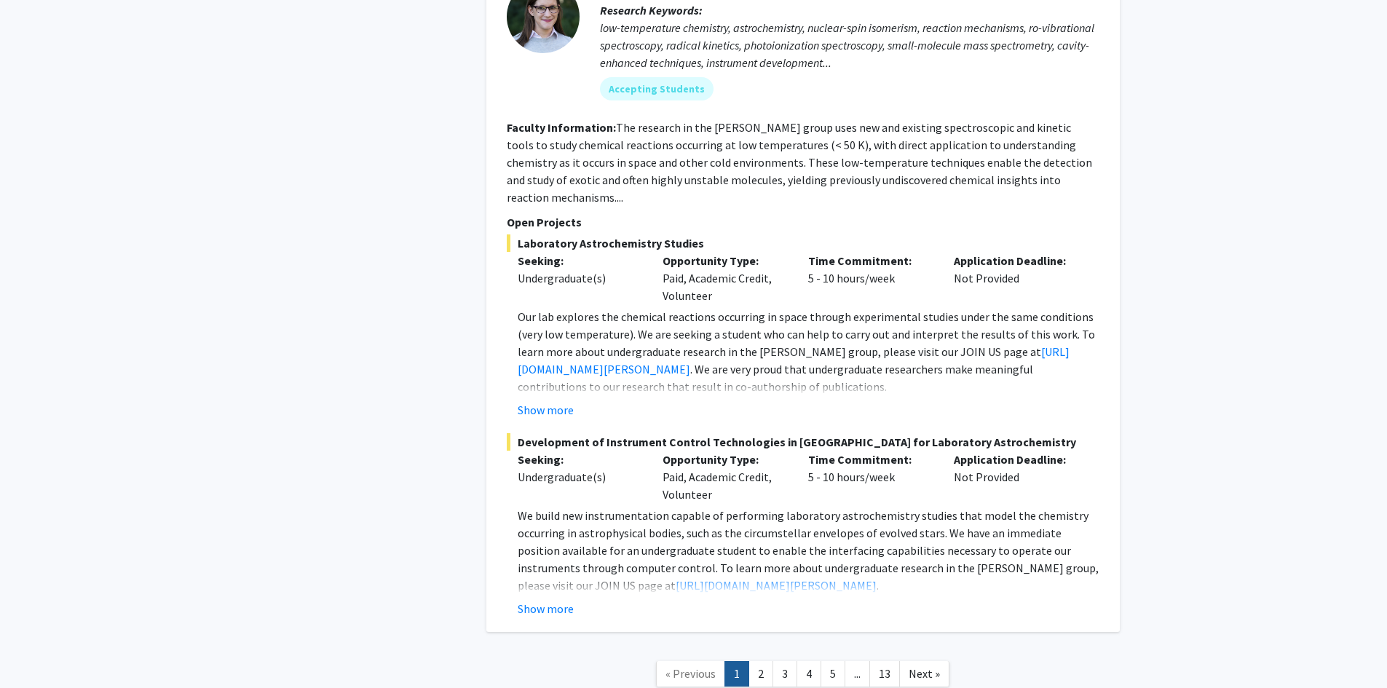
click at [776, 661] on link "3" at bounding box center [784, 673] width 25 height 25
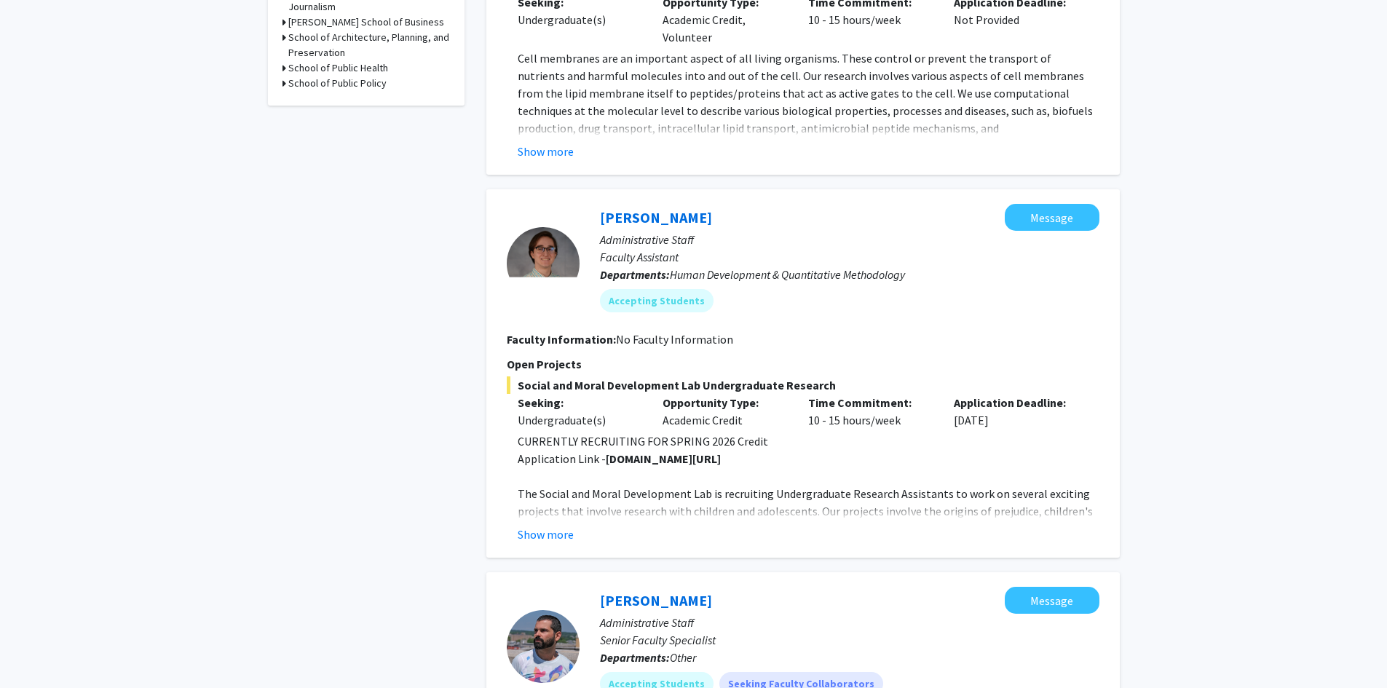
scroll to position [873, 0]
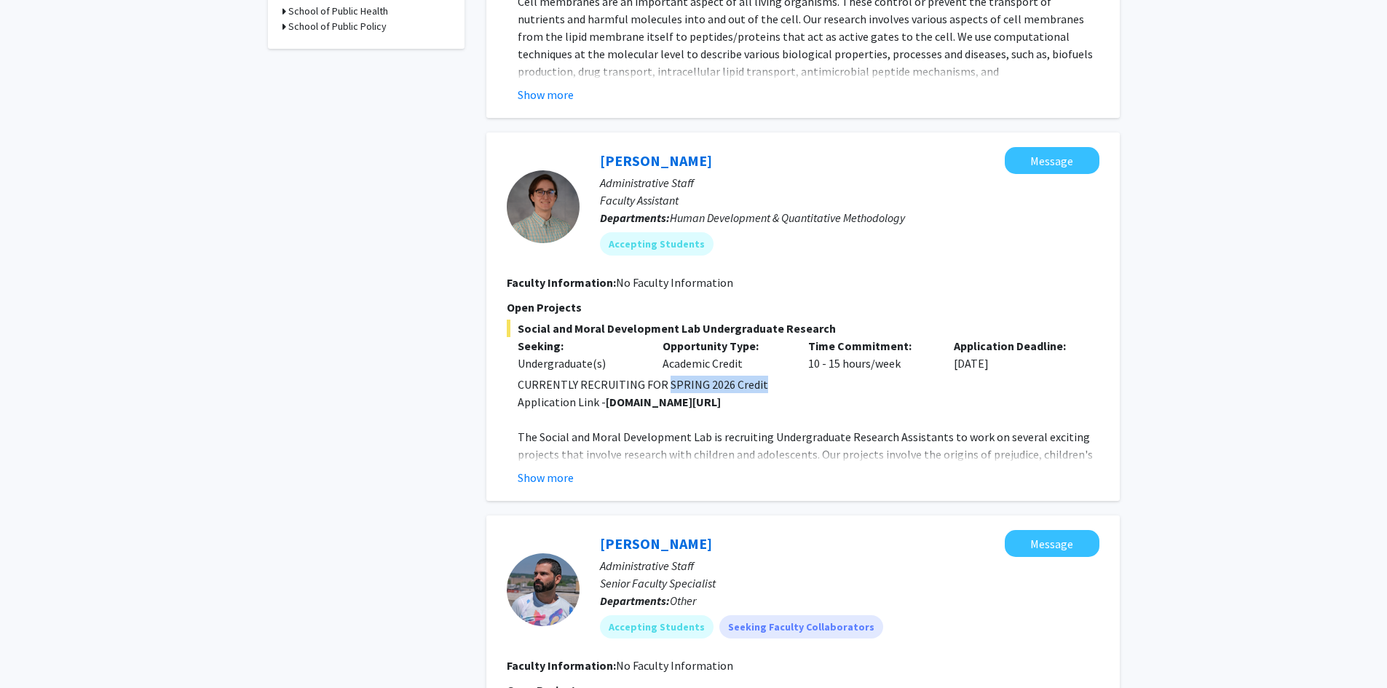
drag, startPoint x: 664, startPoint y: 377, endPoint x: 757, endPoint y: 391, distance: 94.2
click at [757, 391] on p "CURRENTLY RECRUITING FOR SPRING 2026 Credit" at bounding box center [808, 384] width 582 height 17
click at [761, 433] on p "The Social and Moral Development Lab is recruiting Undergraduate Research Assis…" at bounding box center [808, 480] width 582 height 105
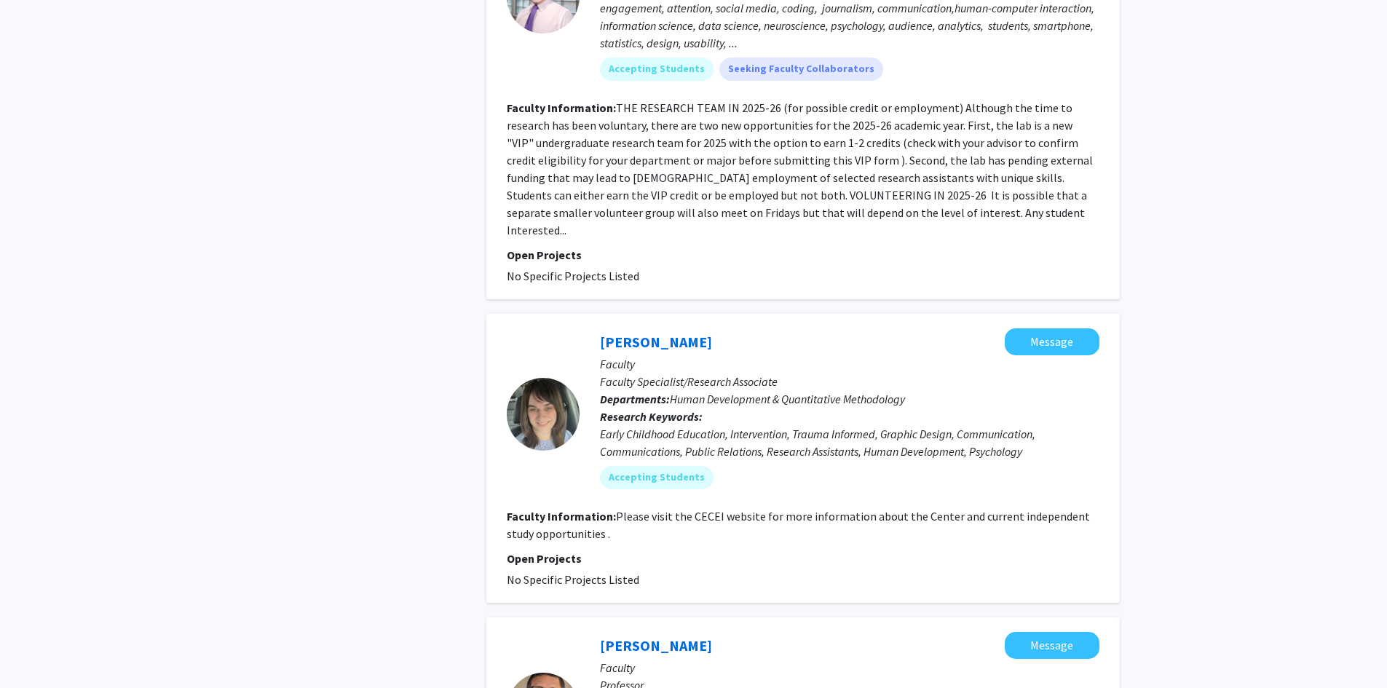
scroll to position [3275, 0]
